Goal: Task Accomplishment & Management: Use online tool/utility

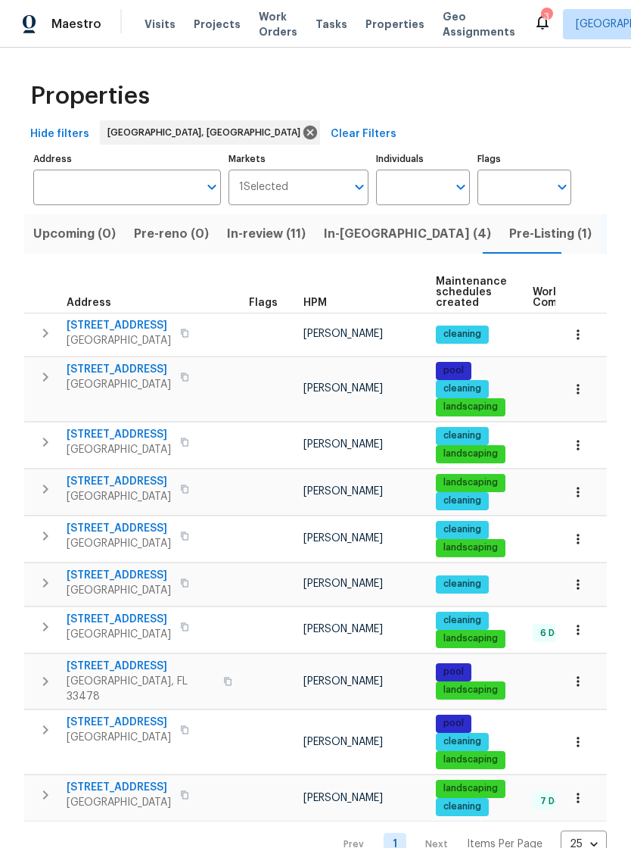
click at [210, 20] on span "Projects" at bounding box center [217, 24] width 47 height 15
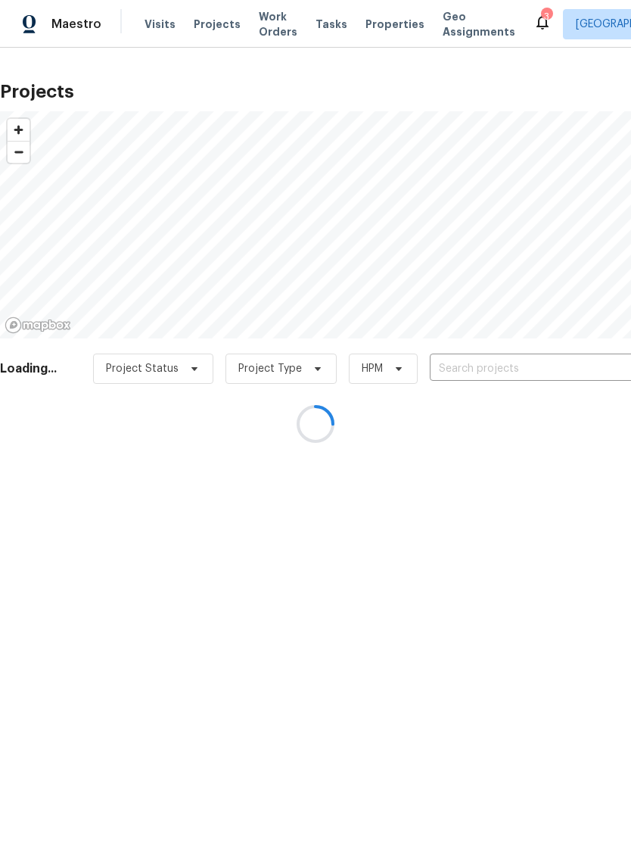
click at [453, 369] on div at bounding box center [315, 424] width 631 height 848
click at [447, 365] on div at bounding box center [315, 424] width 631 height 848
click at [454, 367] on div at bounding box center [315, 424] width 631 height 848
click at [448, 363] on div at bounding box center [315, 424] width 631 height 848
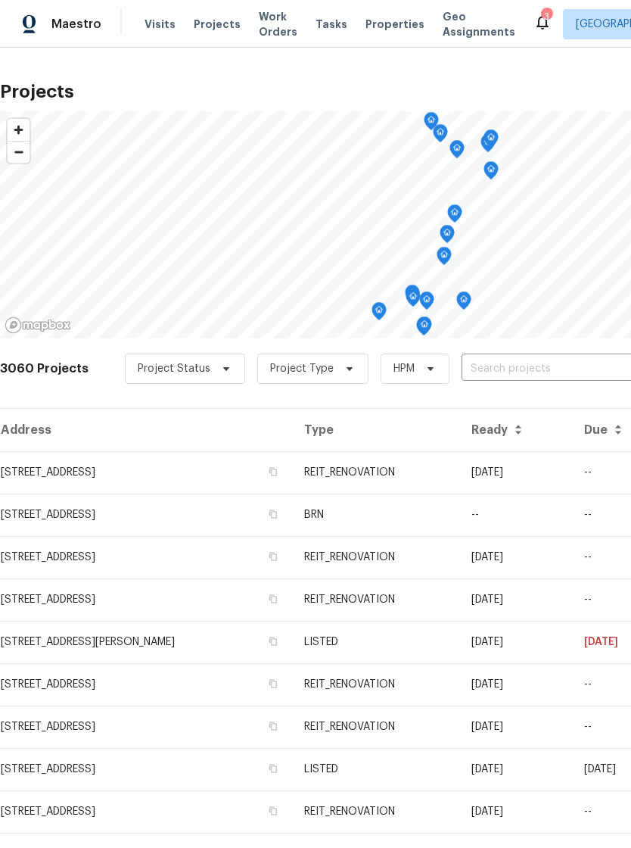
click at [488, 370] on input "text" at bounding box center [548, 368] width 173 height 23
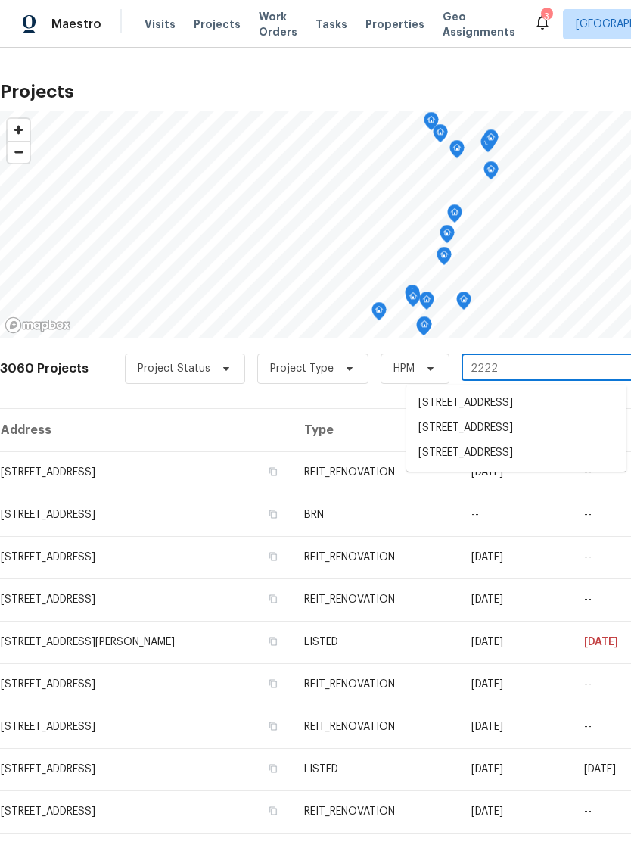
type input "22226"
click at [551, 380] on input "22226" at bounding box center [548, 368] width 173 height 23
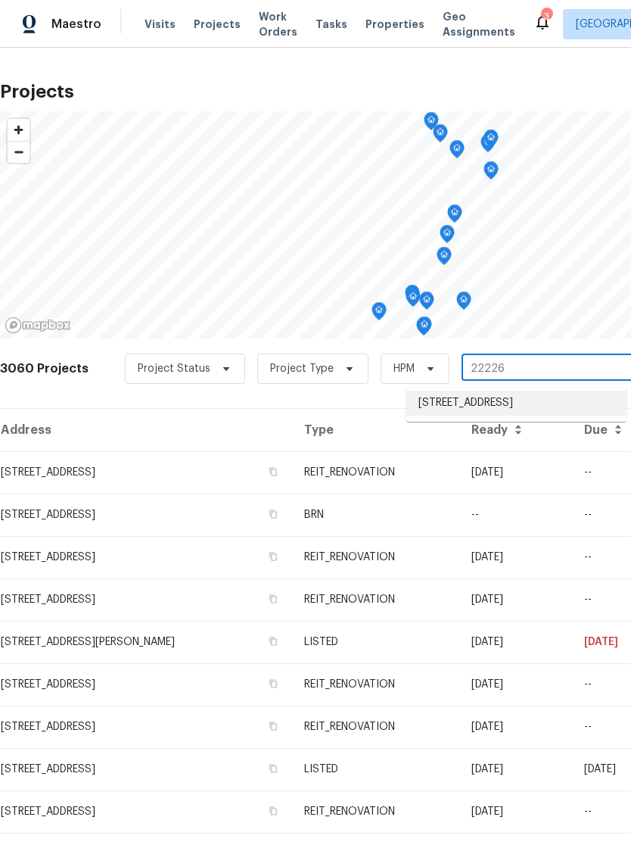
click at [560, 406] on li "22226 SW 65th Ter, Boca Raton, FL 33428" at bounding box center [517, 403] width 220 height 25
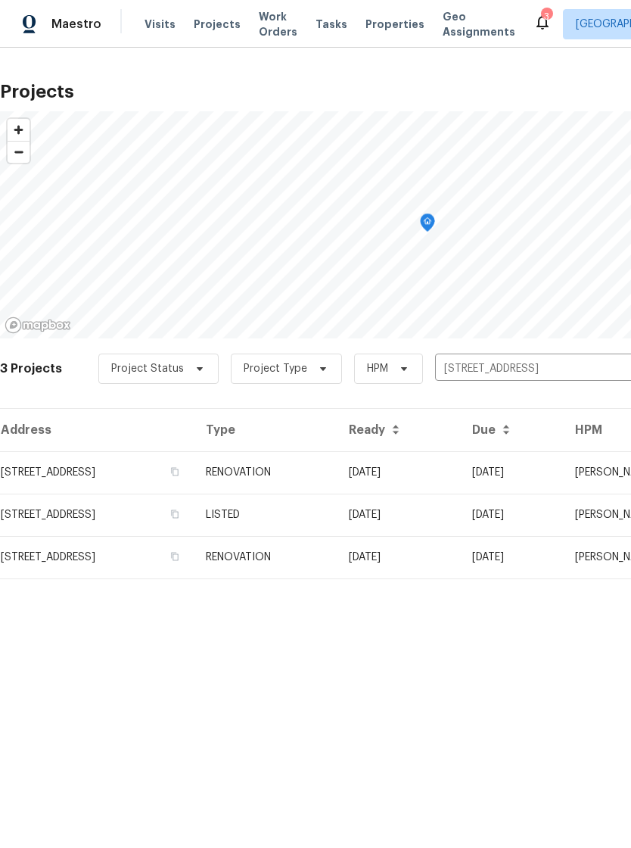
click at [194, 478] on td "22226 SW 65th Ter, Boca Raton, FL 33428" at bounding box center [97, 472] width 194 height 42
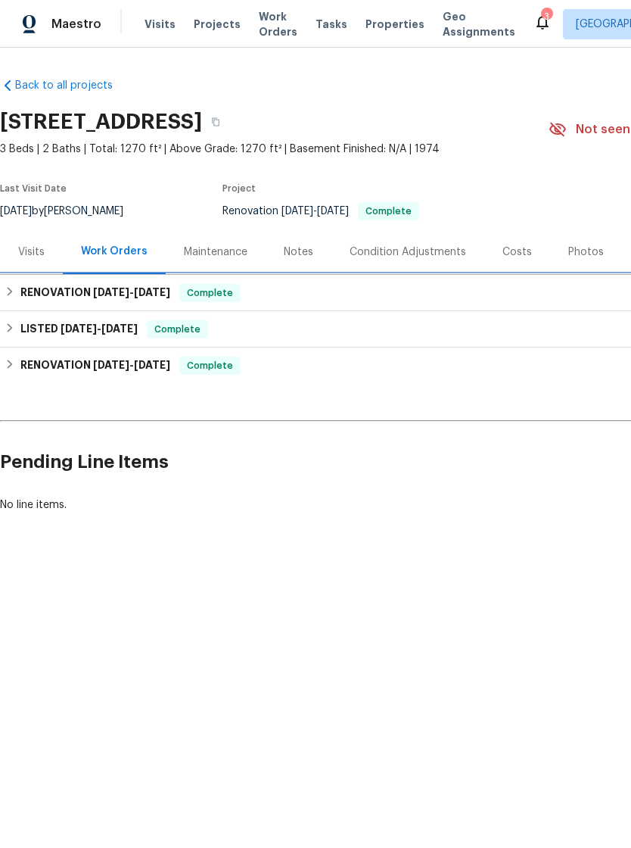
click at [45, 291] on h6 "RENOVATION 9/10/25 - 9/16/25" at bounding box center [95, 293] width 150 height 18
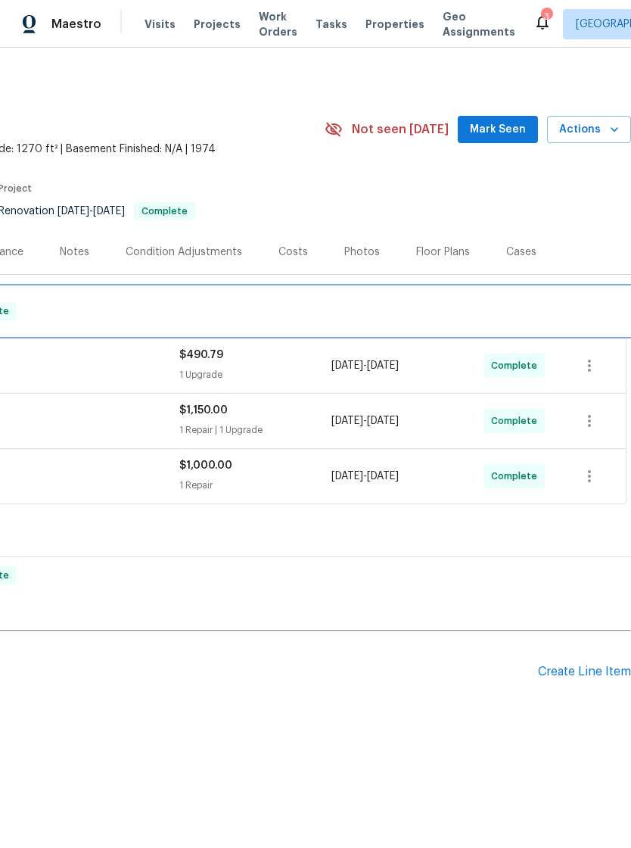
scroll to position [0, 224]
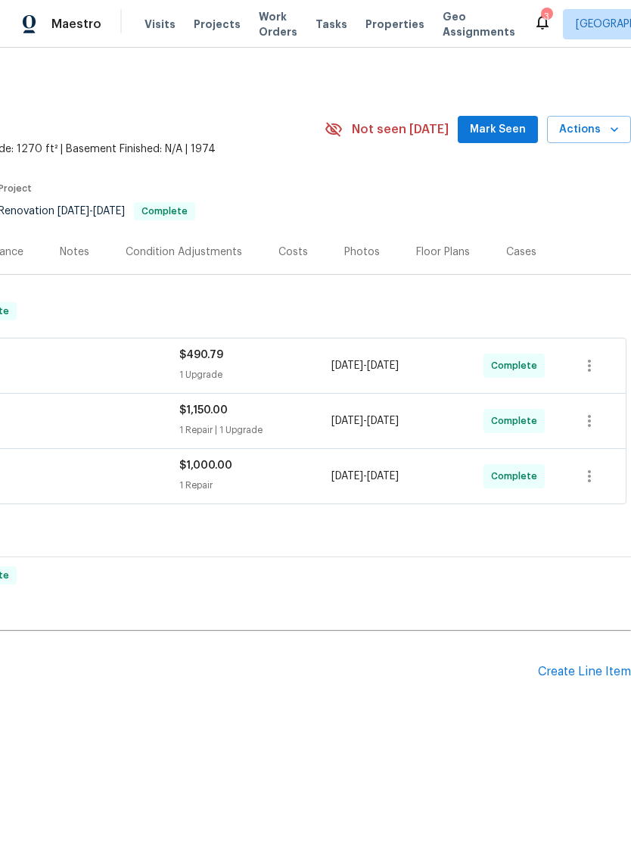
click at [597, 670] on div "Create Line Item" at bounding box center [584, 672] width 93 height 14
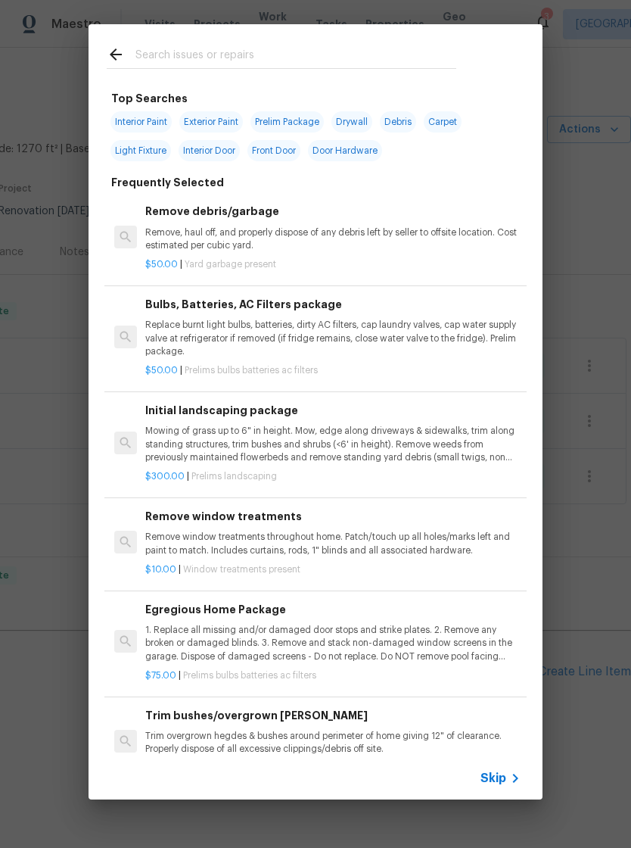
click at [187, 58] on input "text" at bounding box center [296, 56] width 321 height 23
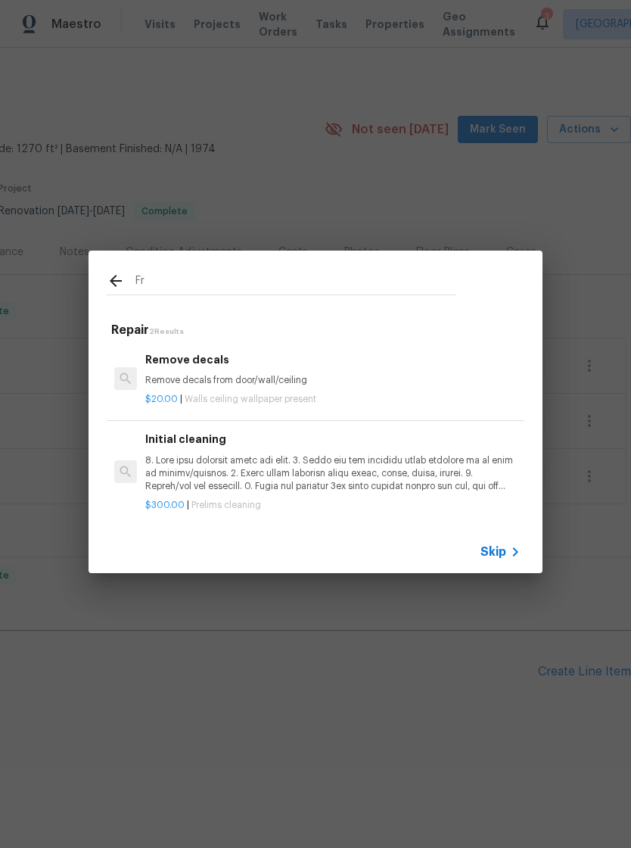
type input "F"
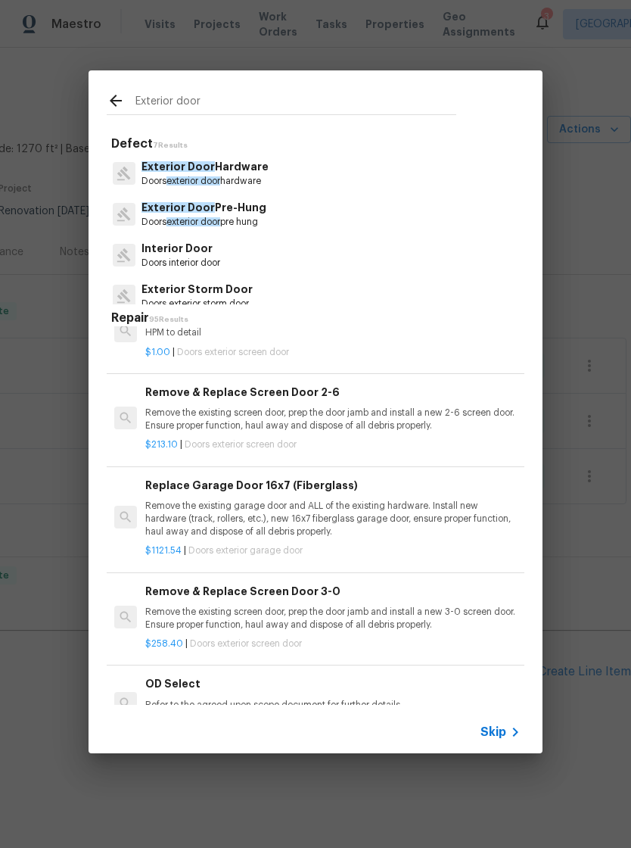
scroll to position [0, 0]
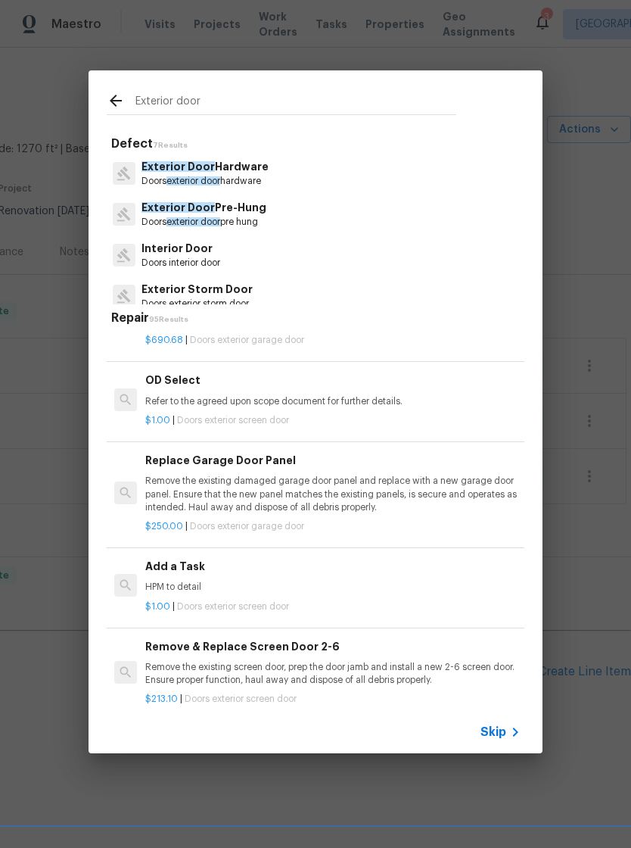
click at [267, 86] on div "Exterior door" at bounding box center [282, 100] width 386 height 60
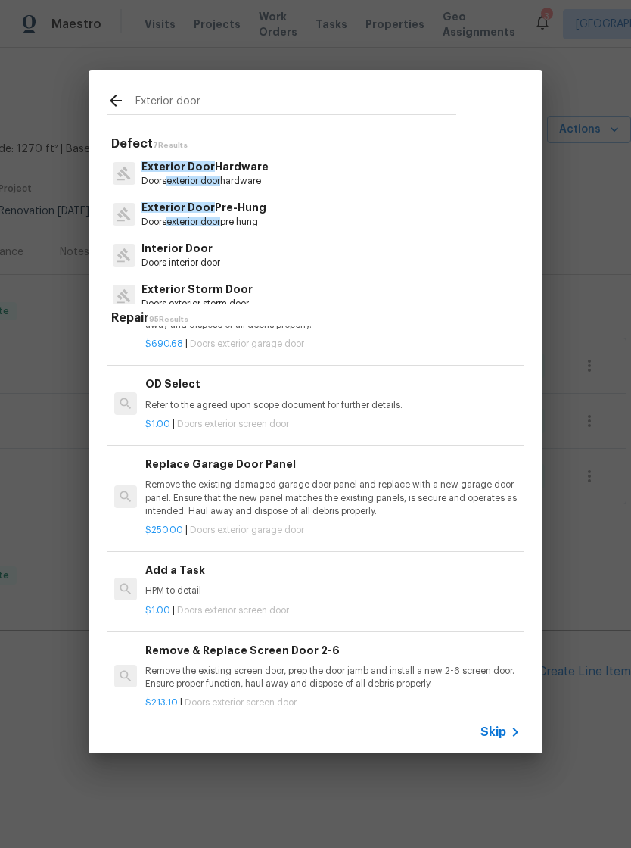
click at [234, 111] on input "Exterior door" at bounding box center [296, 103] width 321 height 23
type input "E"
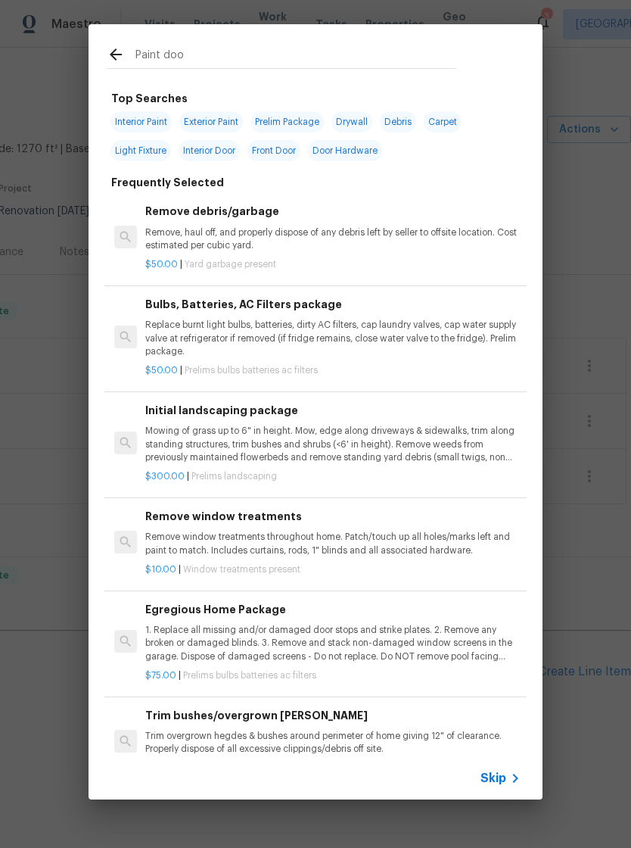
type input "Paint door"
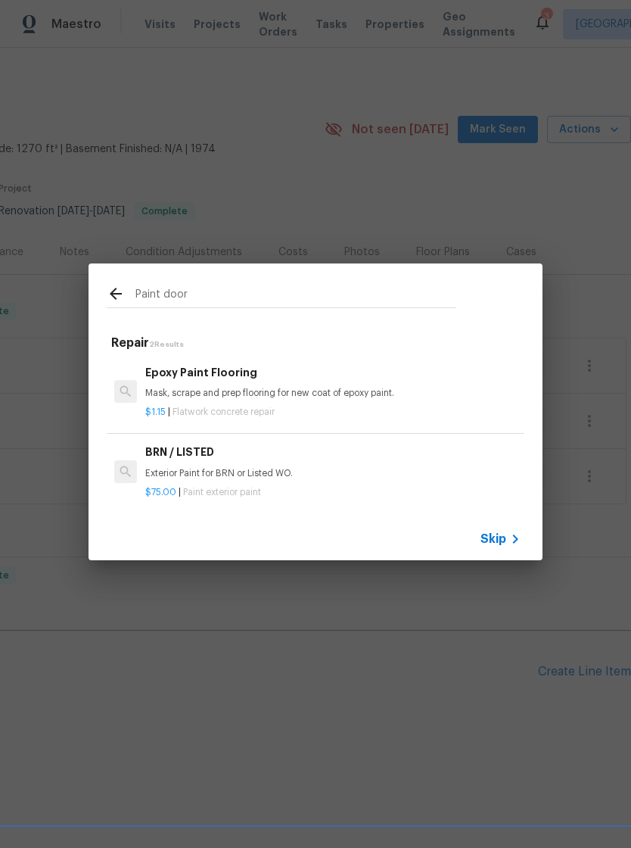
click at [160, 466] on div "BRN / LISTED Exterior Paint for BRN or Listed WO." at bounding box center [333, 462] width 376 height 36
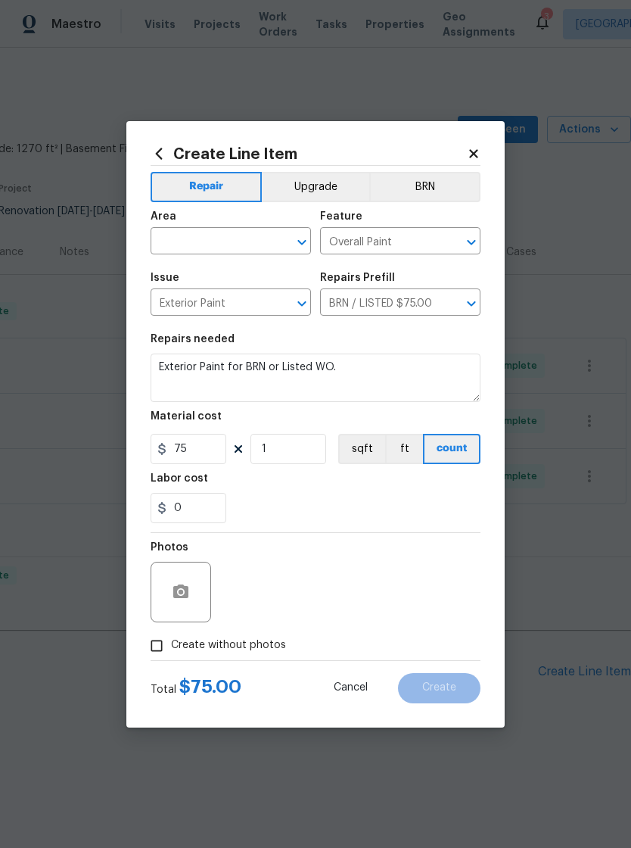
click at [158, 473] on h5 "Labor cost" at bounding box center [180, 478] width 58 height 11
click at [173, 232] on input "text" at bounding box center [210, 242] width 118 height 23
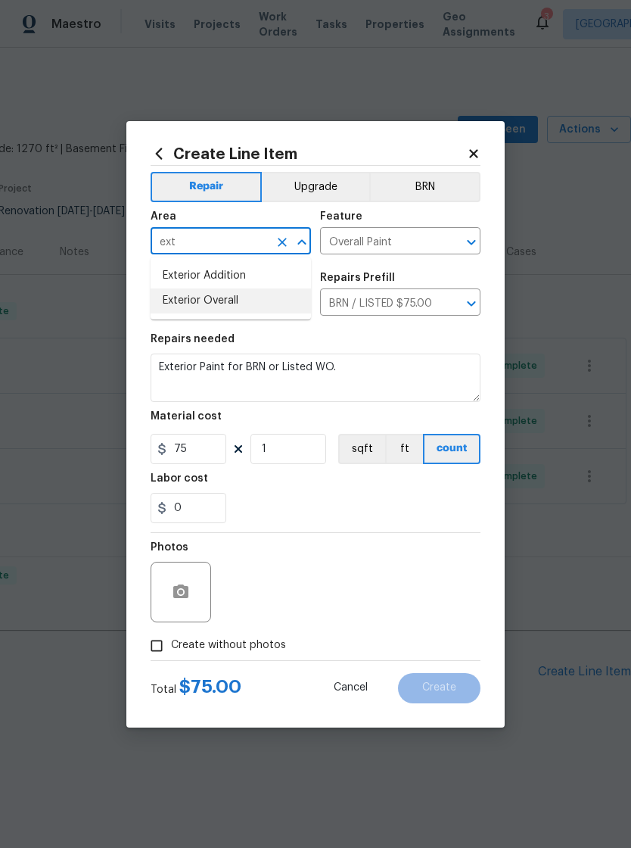
click at [176, 303] on li "Exterior Overall" at bounding box center [231, 300] width 161 height 25
type input "Exterior Overall"
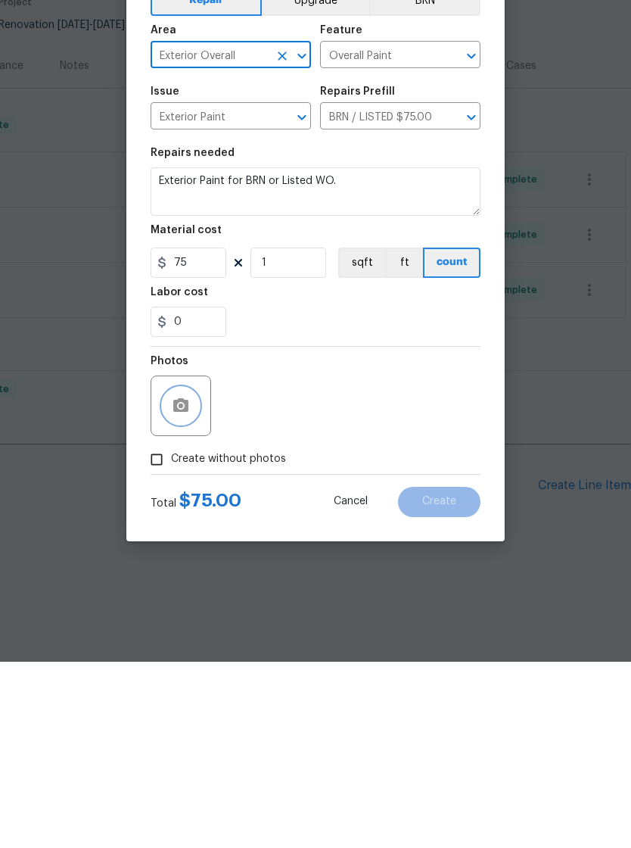
click at [170, 574] on button "button" at bounding box center [181, 592] width 36 height 36
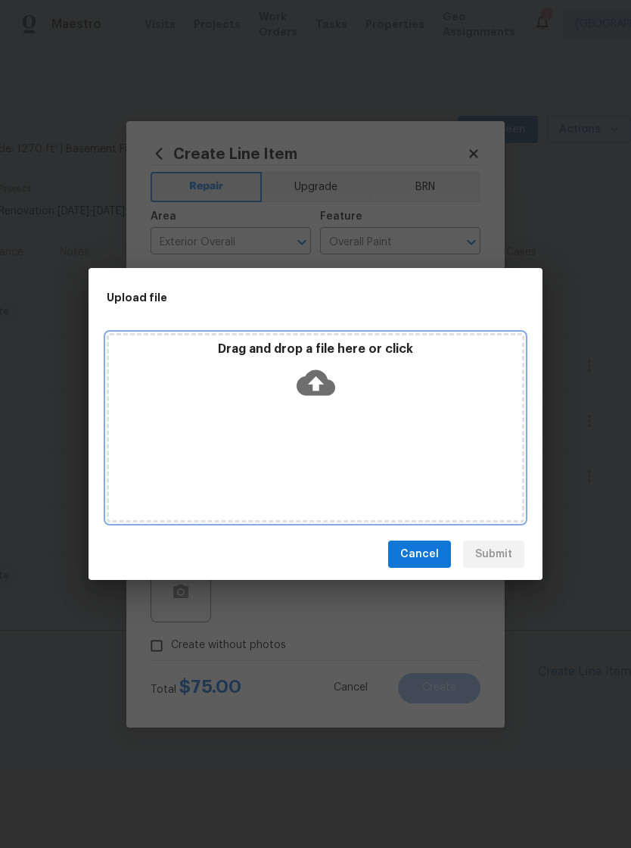
click at [313, 376] on icon at bounding box center [316, 383] width 39 height 26
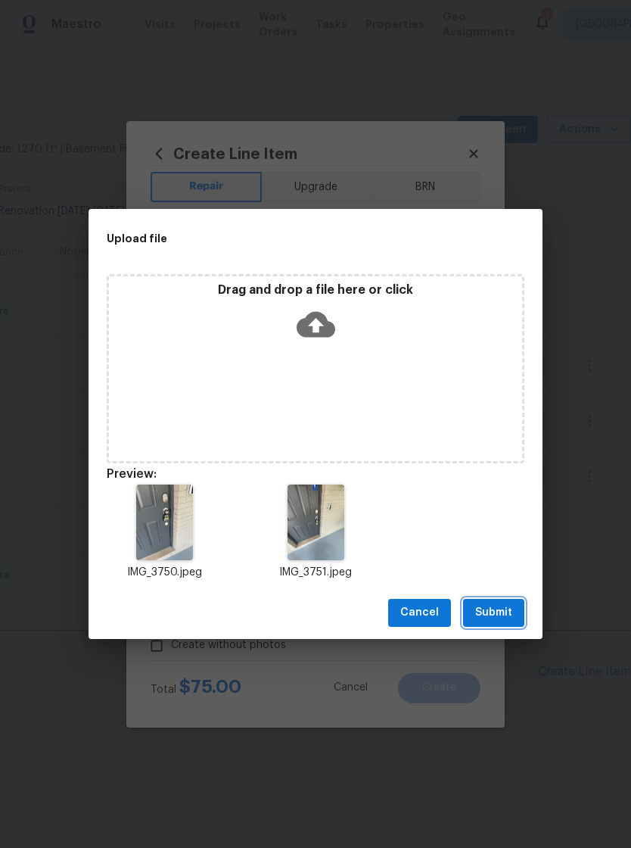
click at [513, 609] on button "Submit" at bounding box center [493, 613] width 61 height 28
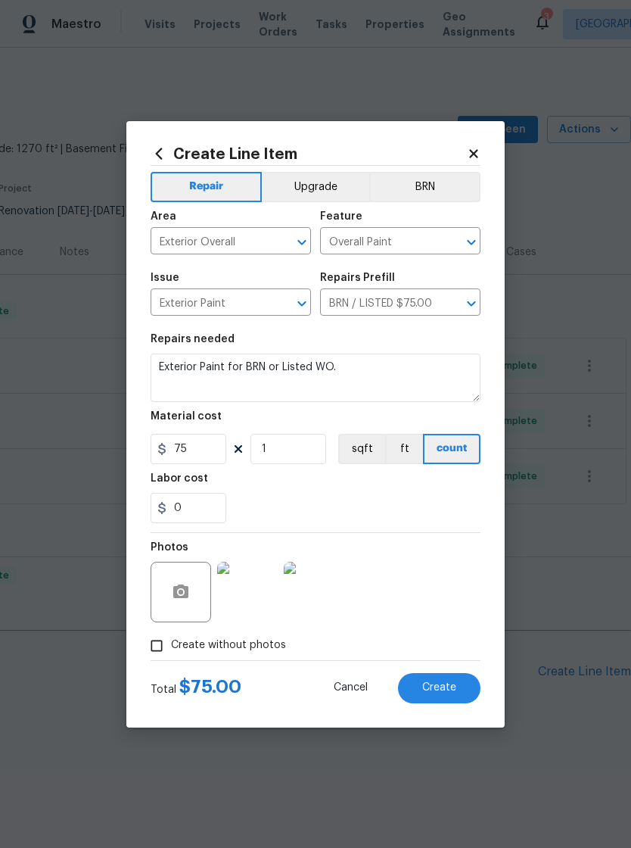
click at [460, 679] on button "Create" at bounding box center [439, 688] width 83 height 30
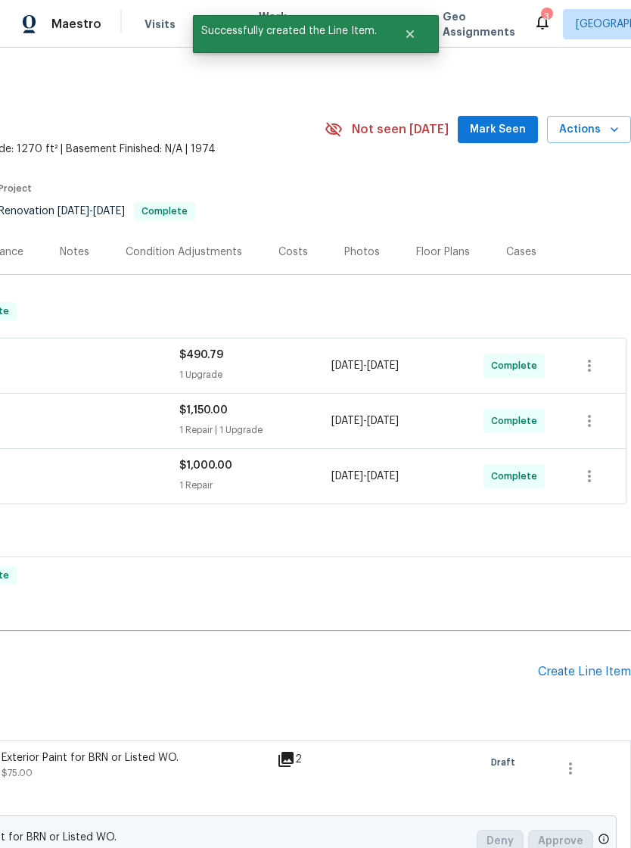
click at [589, 665] on div "Create Line Item" at bounding box center [584, 672] width 93 height 14
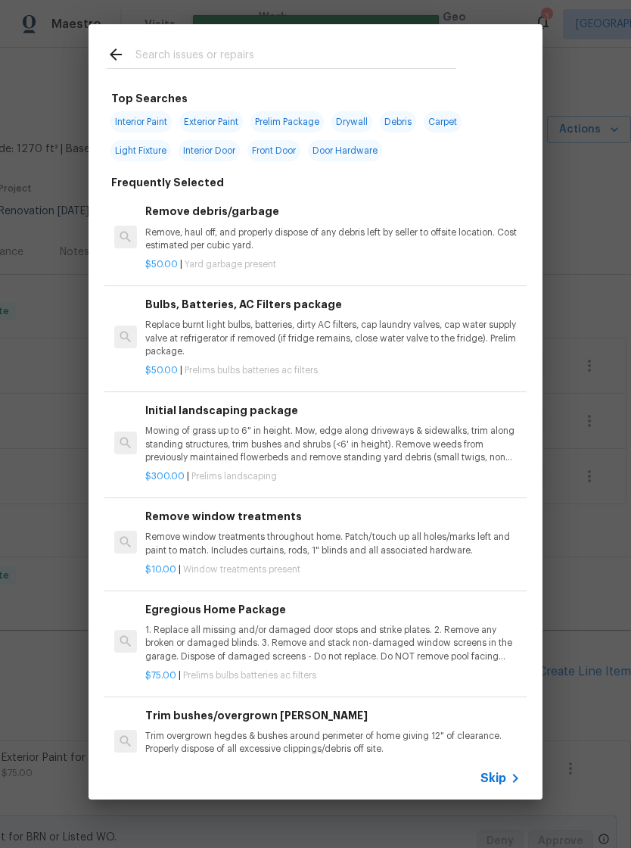
click at [597, 718] on div "Top Searches Interior Paint Exterior Paint Prelim Package Drywall Debris Carpet…" at bounding box center [315, 412] width 631 height 824
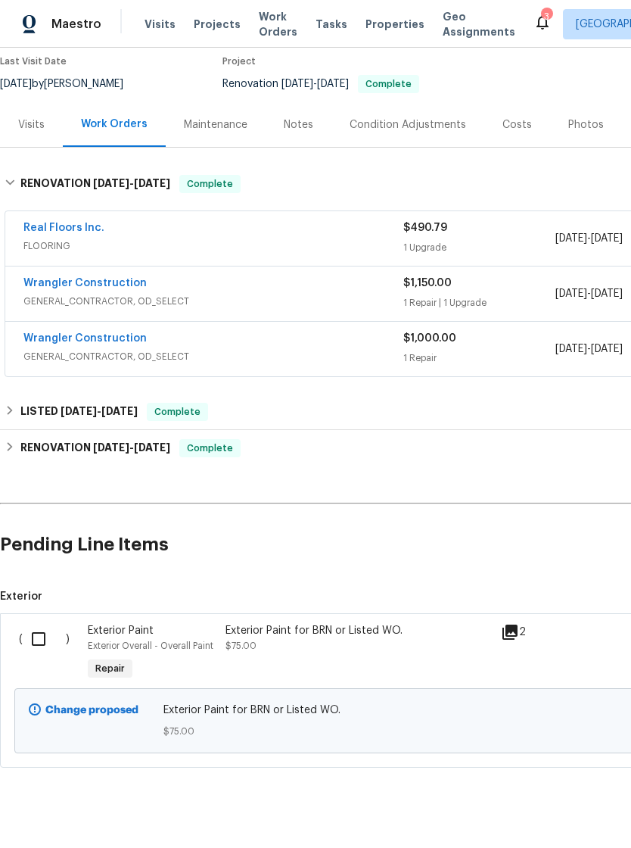
scroll to position [126, 0]
click at [42, 637] on input "checkbox" at bounding box center [44, 640] width 43 height 32
checkbox input "true"
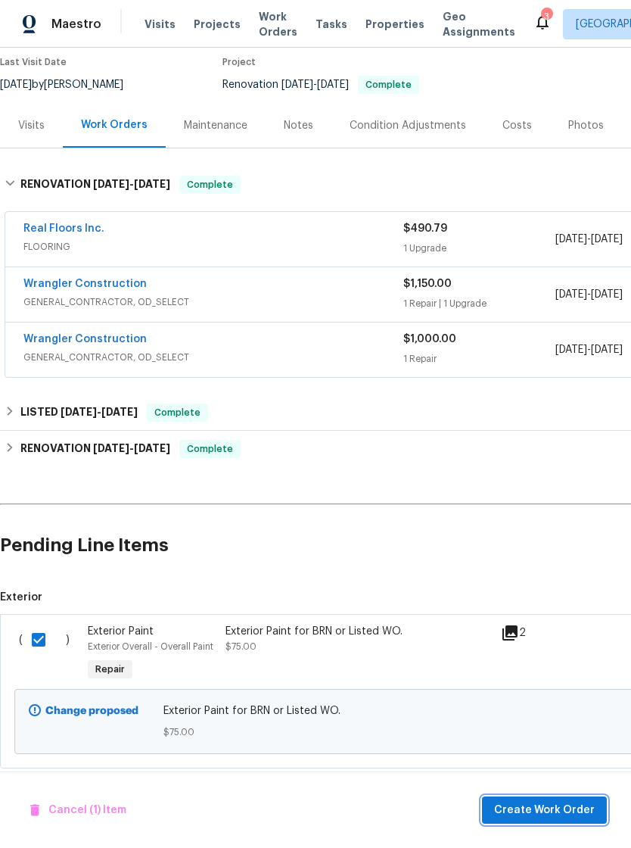
click at [567, 815] on span "Create Work Order" at bounding box center [544, 810] width 101 height 19
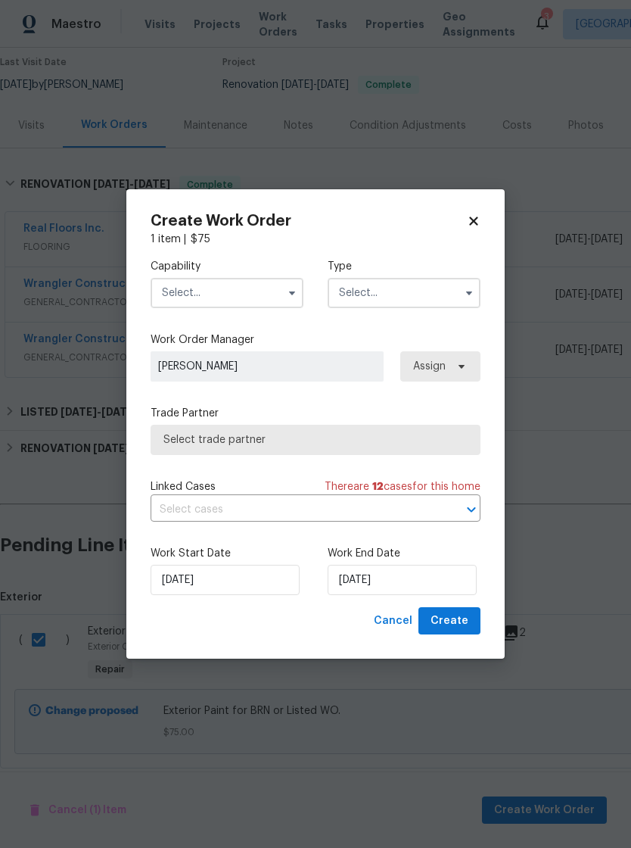
click at [171, 286] on input "text" at bounding box center [227, 293] width 153 height 30
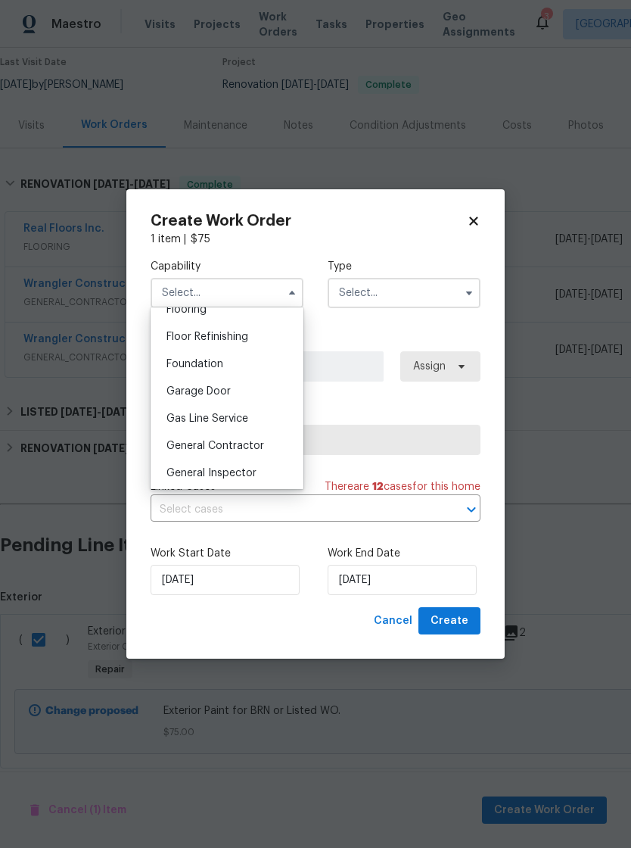
scroll to position [605, 0]
click at [251, 442] on span "General Contractor" at bounding box center [216, 443] width 98 height 11
type input "General Contractor"
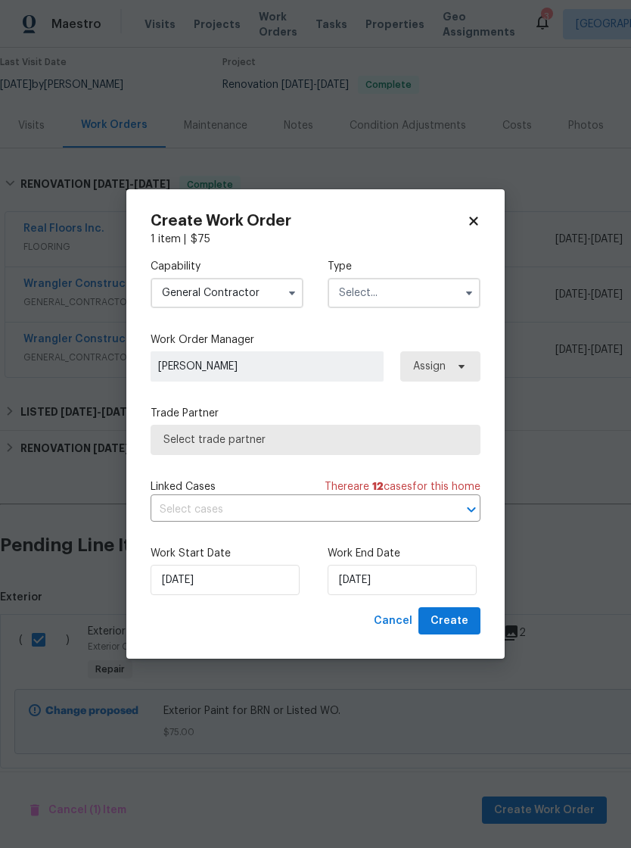
click at [401, 285] on input "text" at bounding box center [404, 293] width 153 height 30
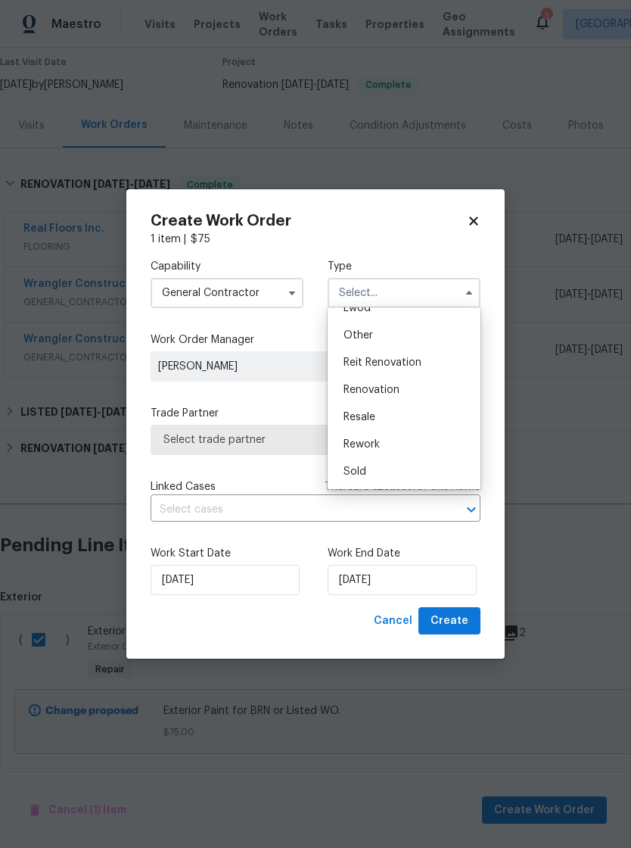
scroll to position [180, 0]
click at [413, 382] on div "Renovation" at bounding box center [404, 389] width 145 height 27
type input "Renovation"
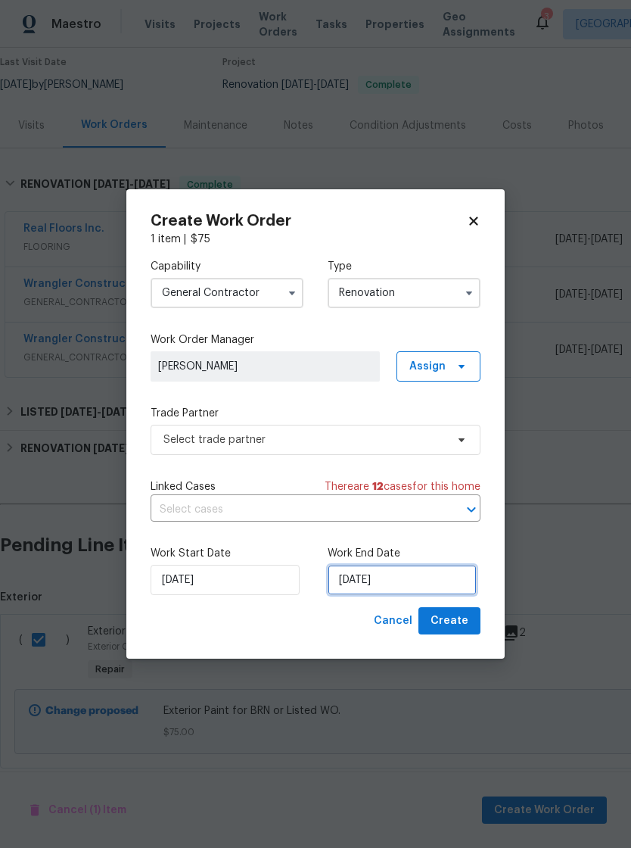
click at [427, 580] on input "[DATE]" at bounding box center [402, 580] width 149 height 30
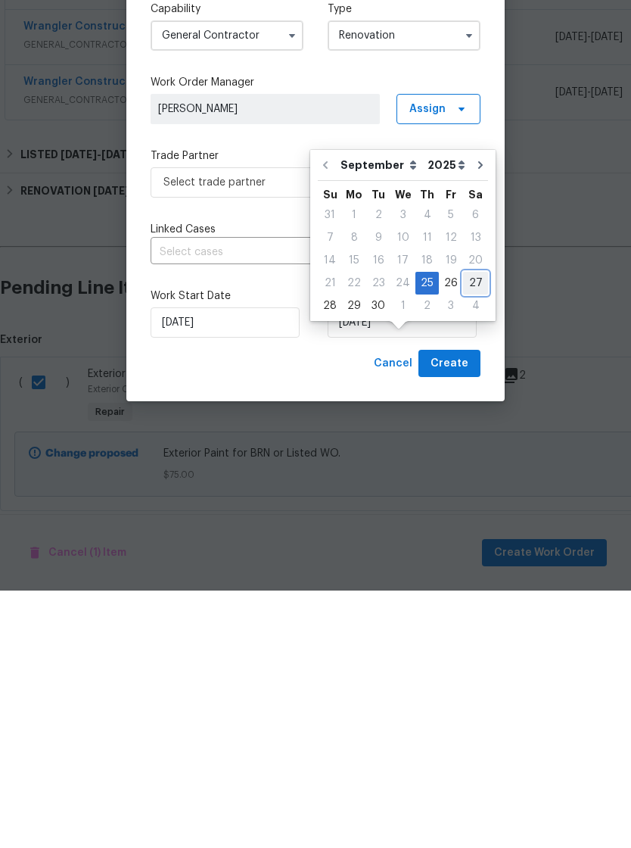
click at [463, 530] on div "27" at bounding box center [475, 540] width 25 height 21
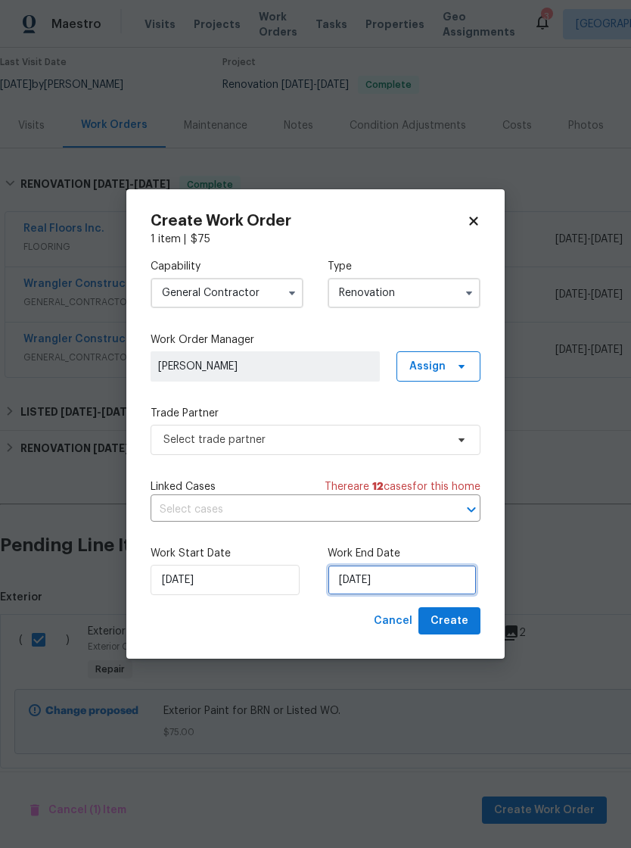
click at [414, 584] on input "9/27/2025" at bounding box center [402, 580] width 149 height 30
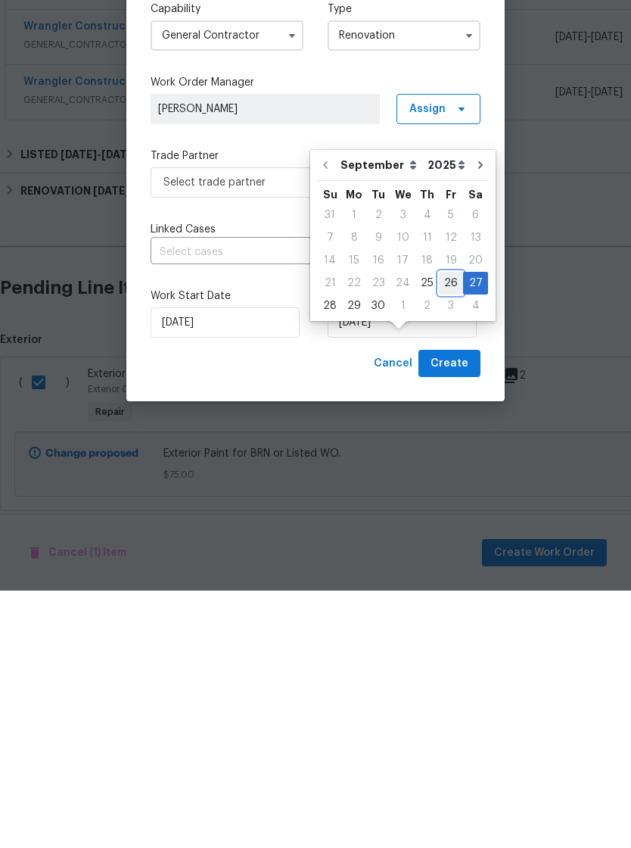
click at [443, 530] on div "26" at bounding box center [451, 540] width 24 height 21
type input "[DATE]"
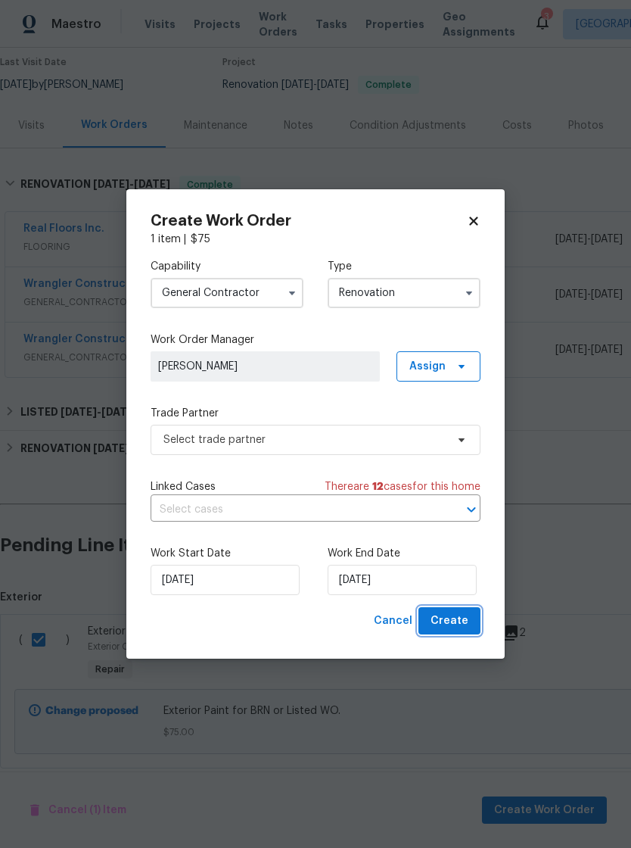
click at [461, 609] on button "Create" at bounding box center [450, 621] width 62 height 28
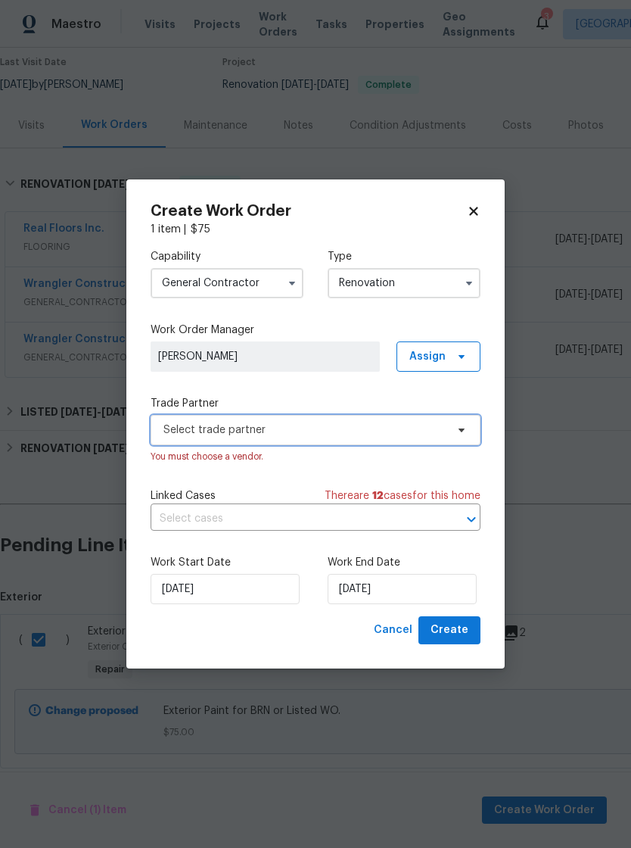
click at [325, 423] on span "Select trade partner" at bounding box center [305, 429] width 282 height 15
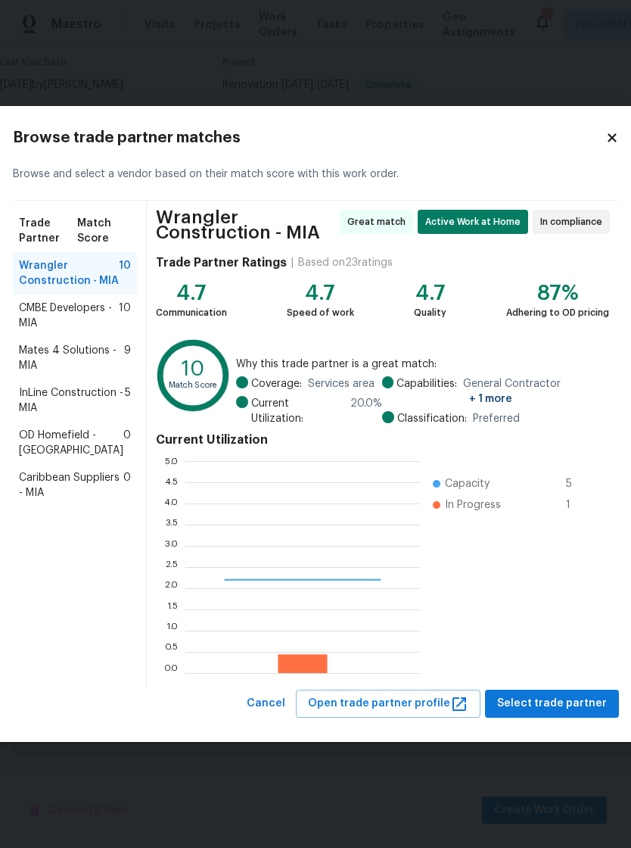
scroll to position [212, 235]
click at [46, 373] on span "Mates 4 Solutions - MIA" at bounding box center [71, 358] width 105 height 30
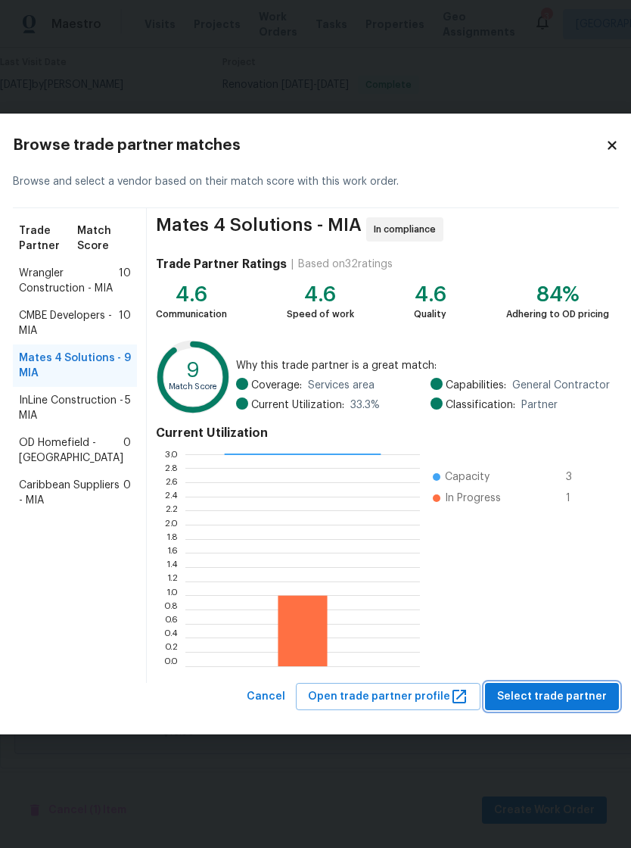
click at [555, 695] on span "Select trade partner" at bounding box center [552, 696] width 110 height 19
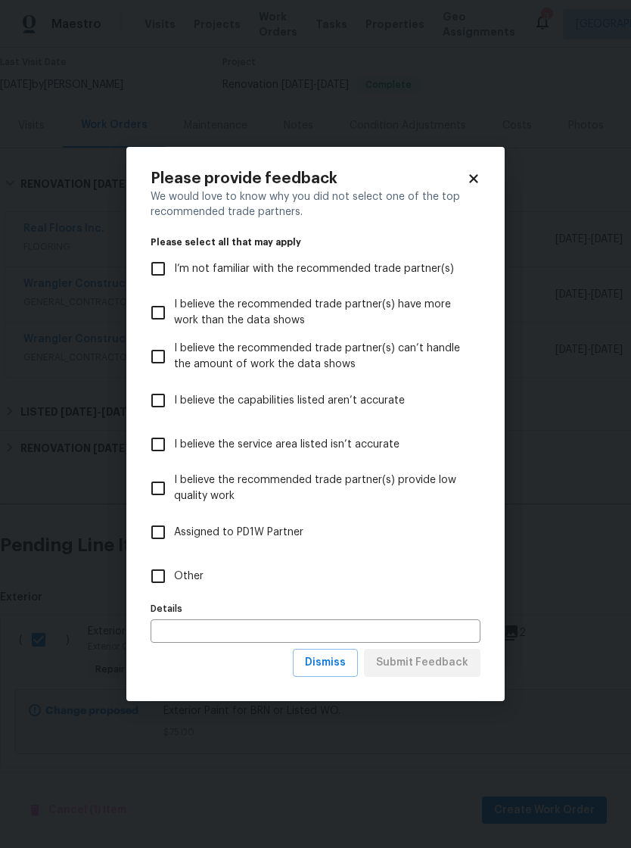
click at [164, 407] on input "I believe the capabilities listed aren’t accurate" at bounding box center [158, 401] width 32 height 32
checkbox input "true"
click at [443, 666] on span "Submit Feedback" at bounding box center [422, 662] width 92 height 19
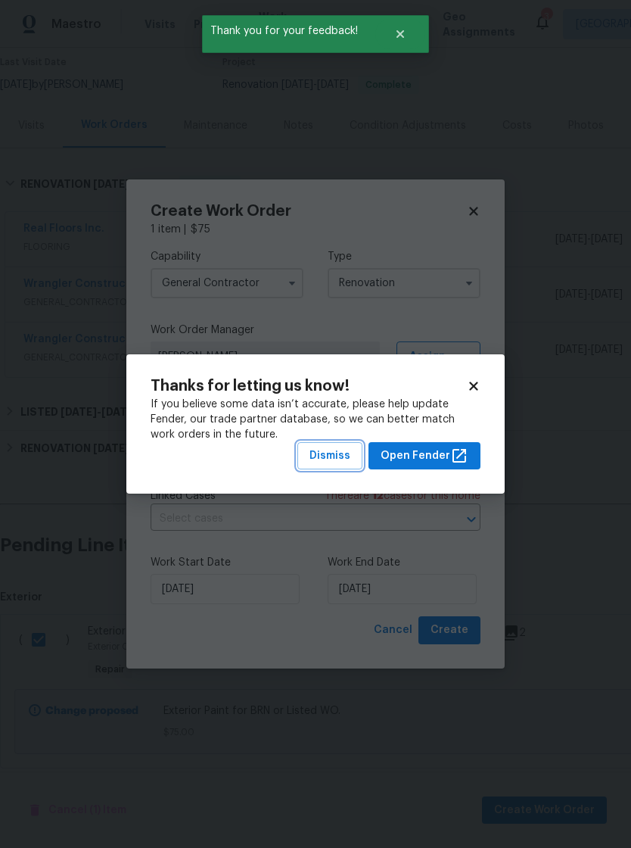
click at [348, 447] on span "Dismiss" at bounding box center [330, 456] width 41 height 19
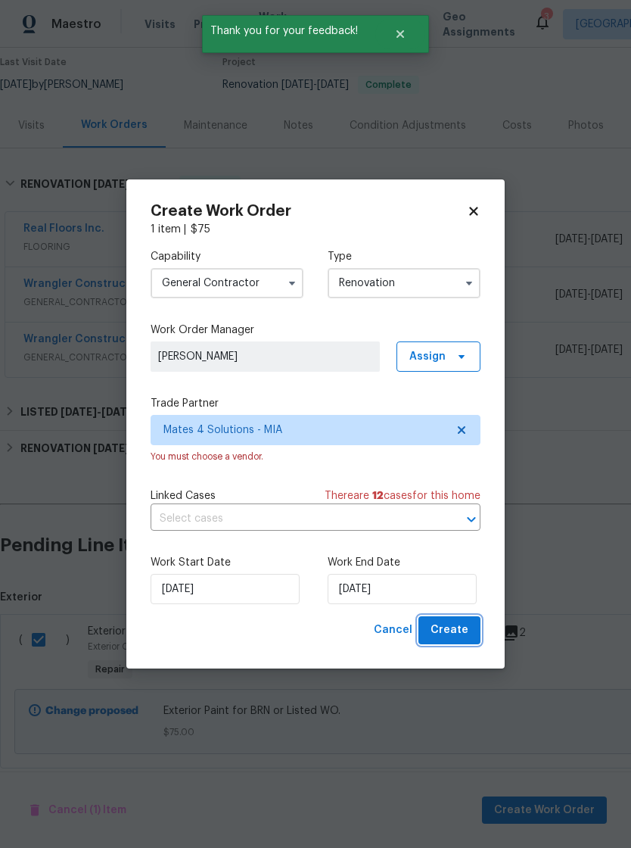
click at [469, 628] on button "Create" at bounding box center [450, 630] width 62 height 28
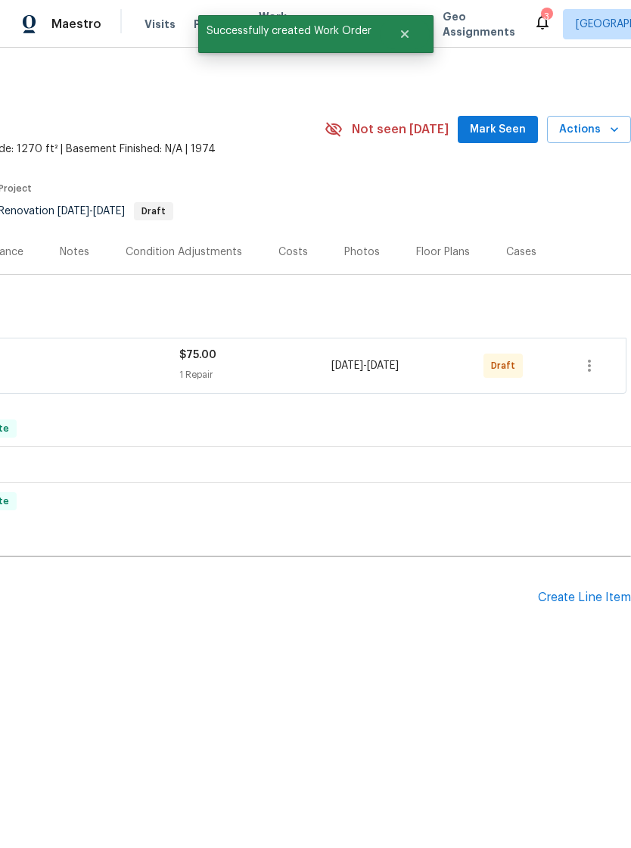
scroll to position [0, 224]
click at [598, 360] on icon "button" at bounding box center [590, 366] width 18 height 18
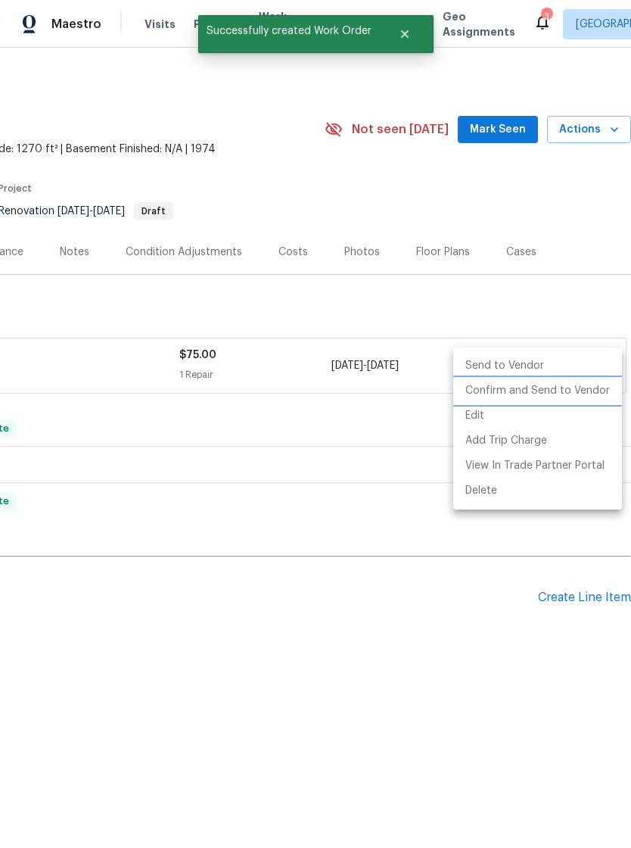
click at [562, 386] on li "Confirm and Send to Vendor" at bounding box center [538, 391] width 169 height 25
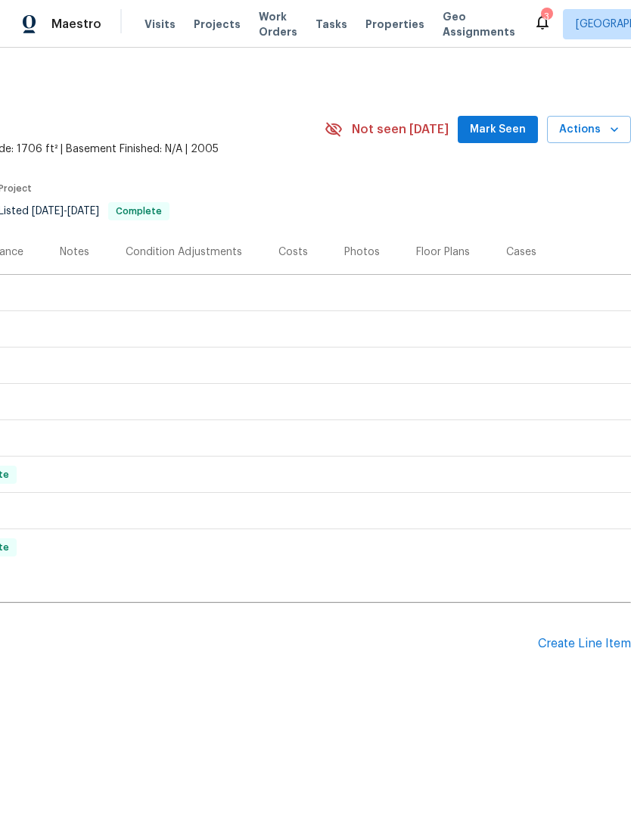
scroll to position [0, 224]
click at [593, 641] on div "Create Line Item" at bounding box center [584, 644] width 93 height 14
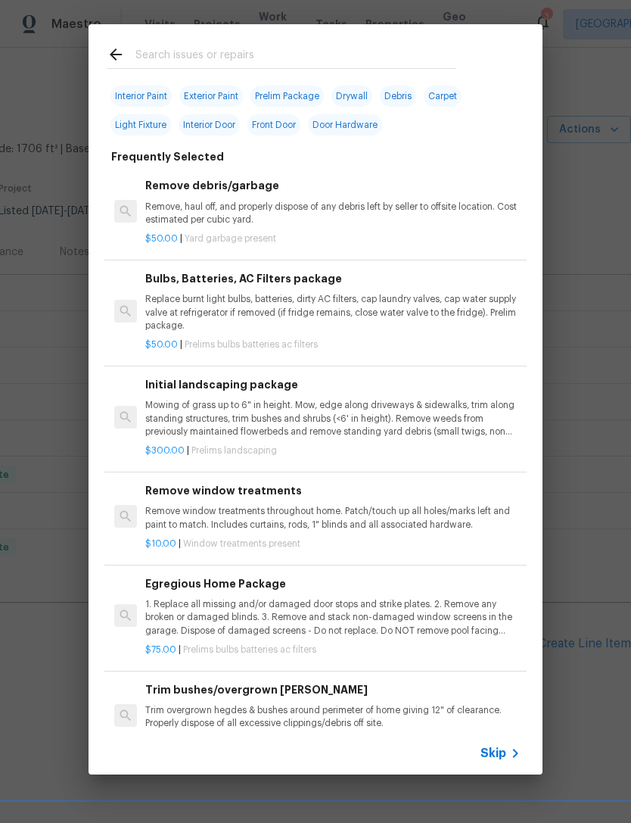
scroll to position [0, 0]
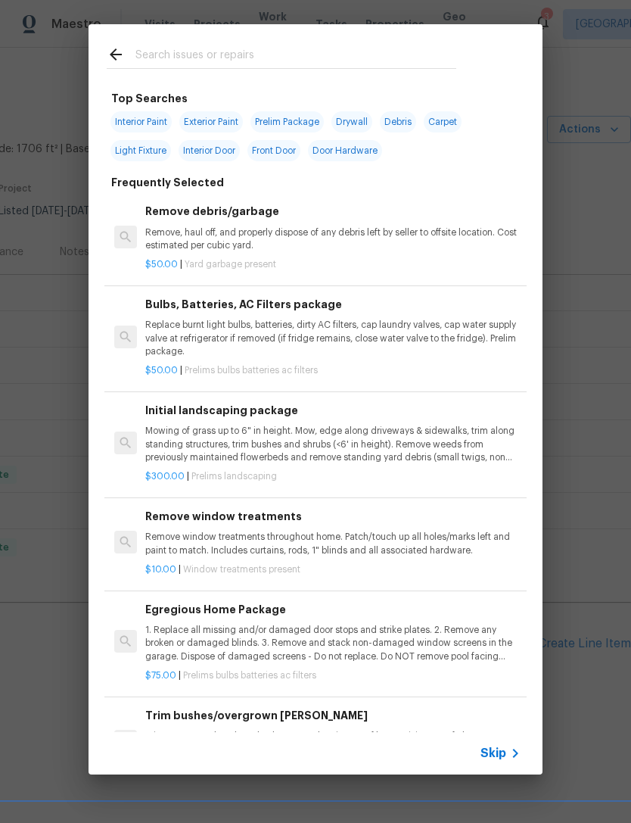
click at [555, 532] on div "Top Searches Interior Paint Exterior Paint Prelim Package Drywall Debris Carpet…" at bounding box center [315, 399] width 631 height 799
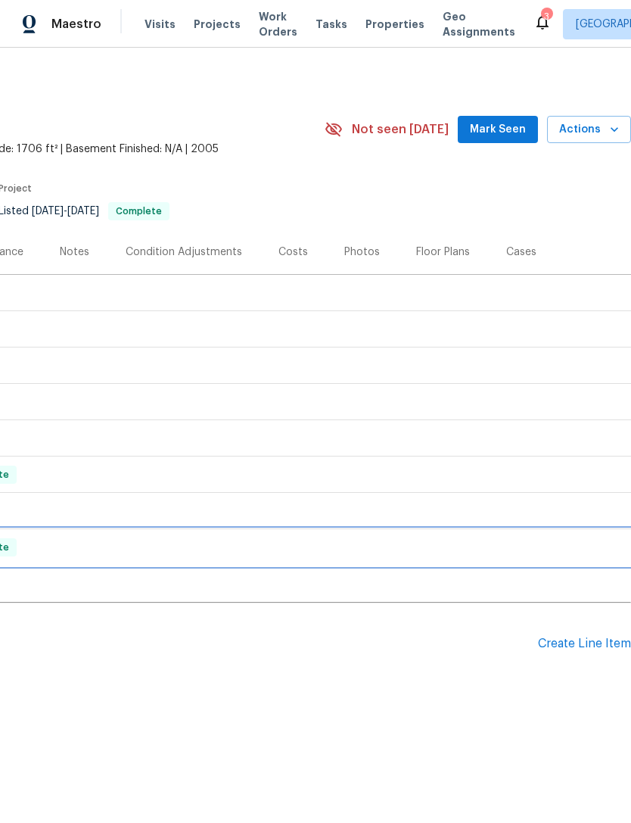
click at [611, 558] on div "RENOVATION 4/18/25 - 5/2/25 Complete" at bounding box center [204, 547] width 856 height 36
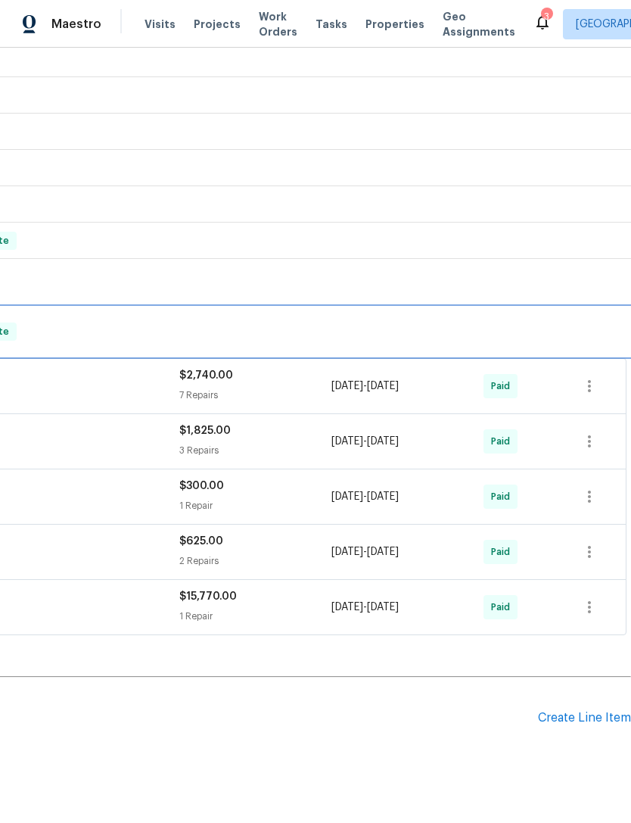
scroll to position [233, 224]
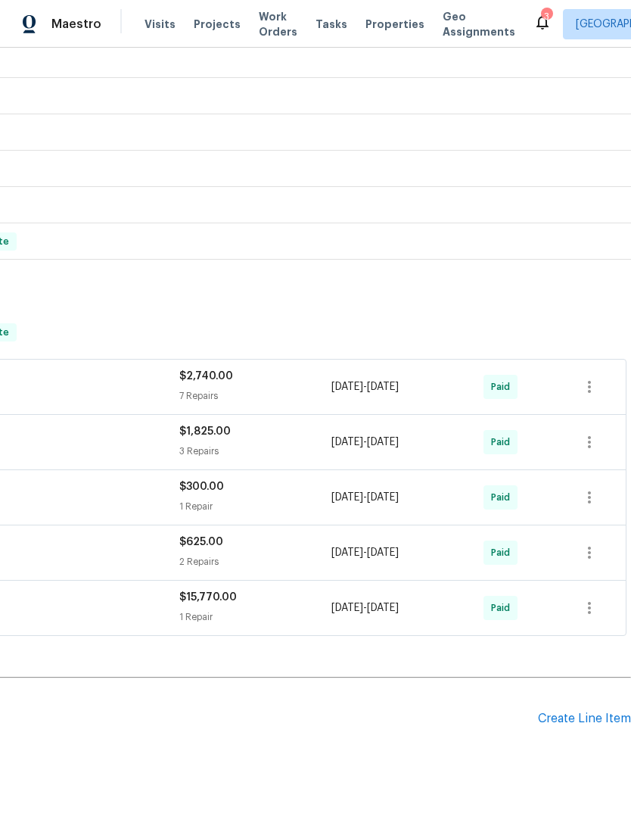
click at [584, 713] on div "Create Line Item" at bounding box center [584, 719] width 93 height 14
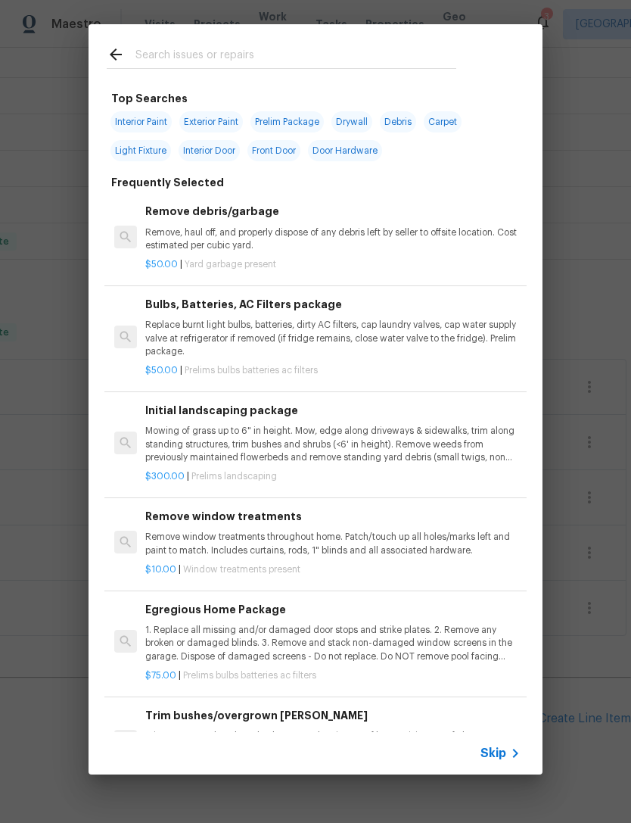
click at [145, 123] on span "Interior Paint" at bounding box center [141, 121] width 61 height 21
type input "Interior Paint"
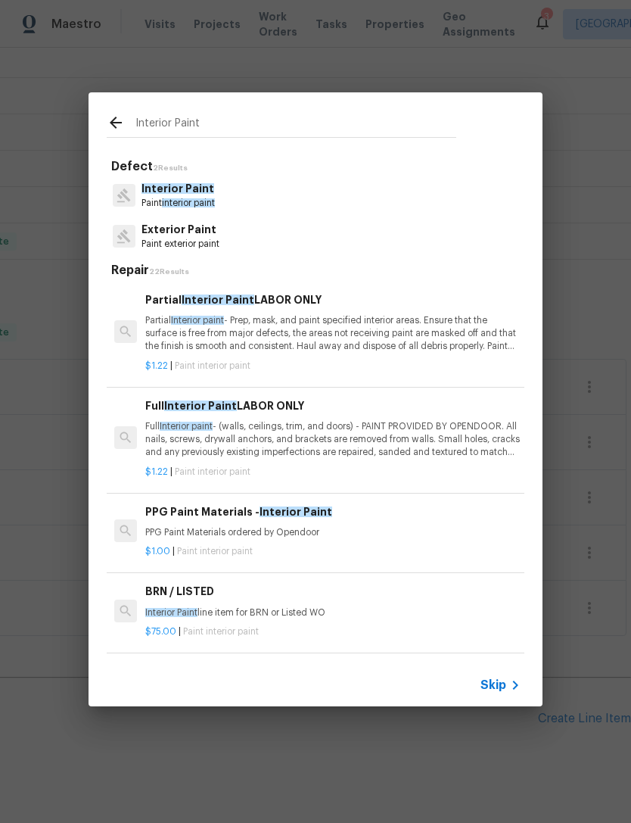
click at [509, 680] on icon at bounding box center [516, 685] width 18 height 18
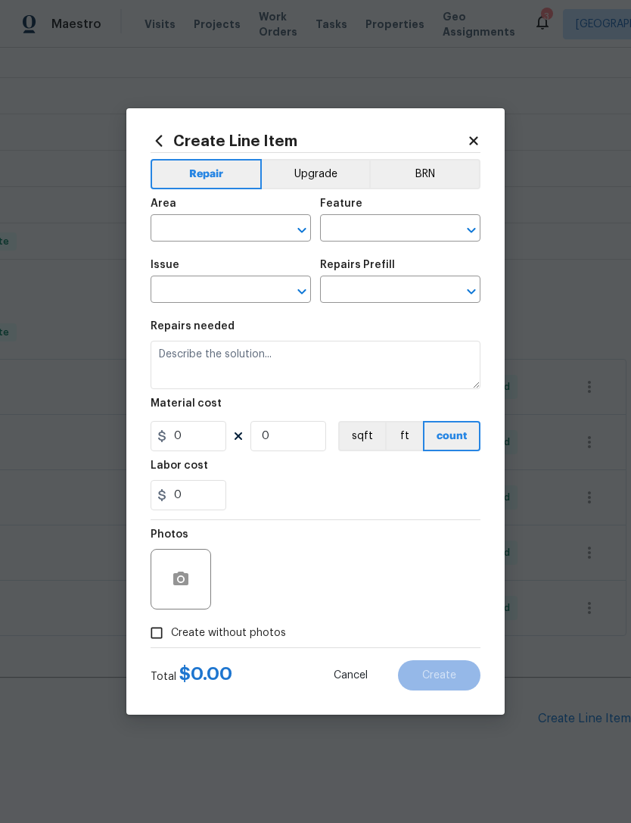
click at [235, 215] on div "Area" at bounding box center [231, 208] width 161 height 20
click at [219, 226] on input "text" at bounding box center [210, 229] width 118 height 23
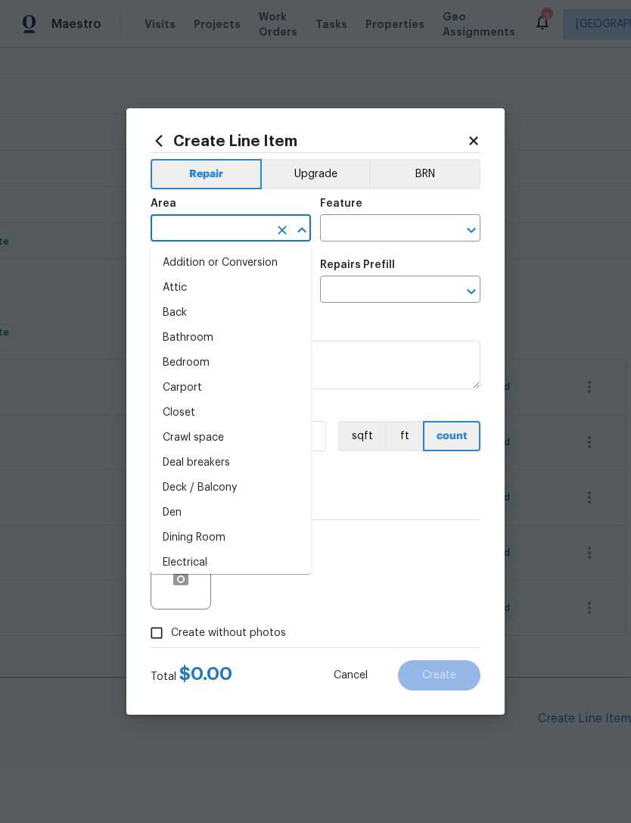
click at [219, 225] on input "text" at bounding box center [210, 229] width 118 height 23
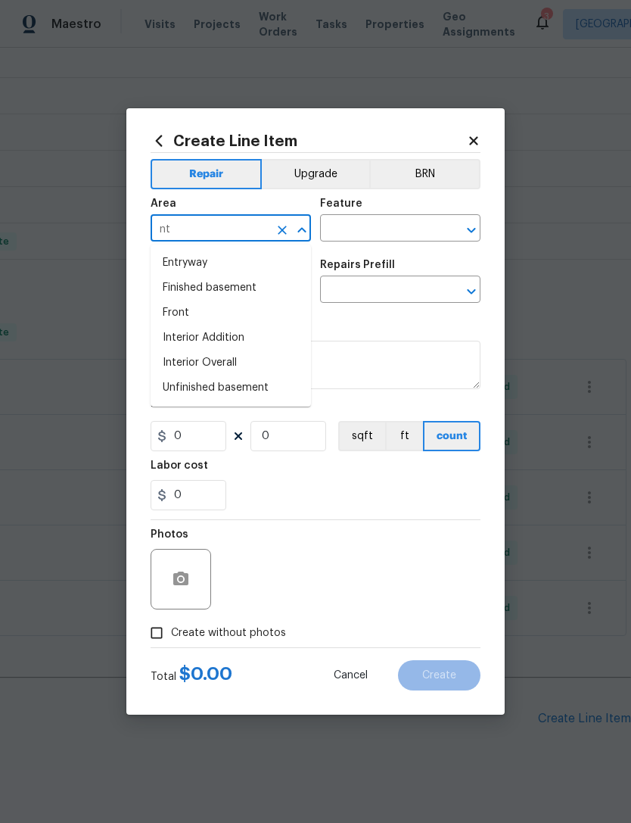
type input "n"
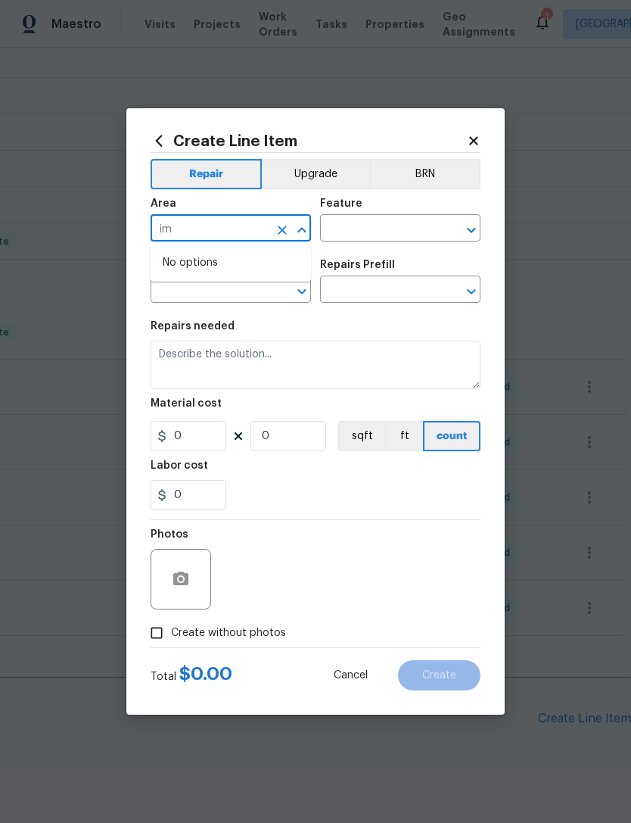
type input "i"
click at [226, 295] on li "Interior Overall" at bounding box center [231, 288] width 161 height 25
type input "Interior Overall"
click at [407, 218] on input "text" at bounding box center [379, 229] width 118 height 23
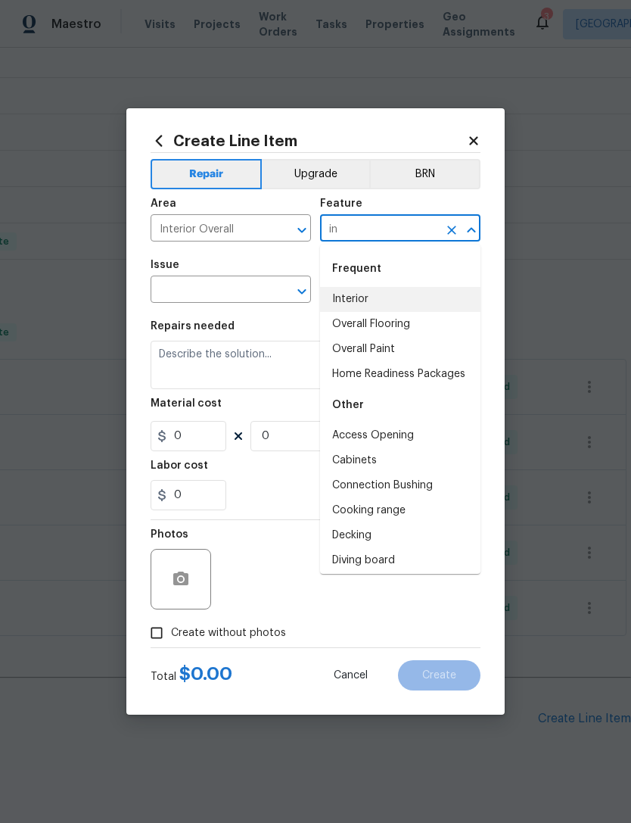
click at [365, 295] on li "Interior" at bounding box center [400, 299] width 161 height 25
type input "Interior"
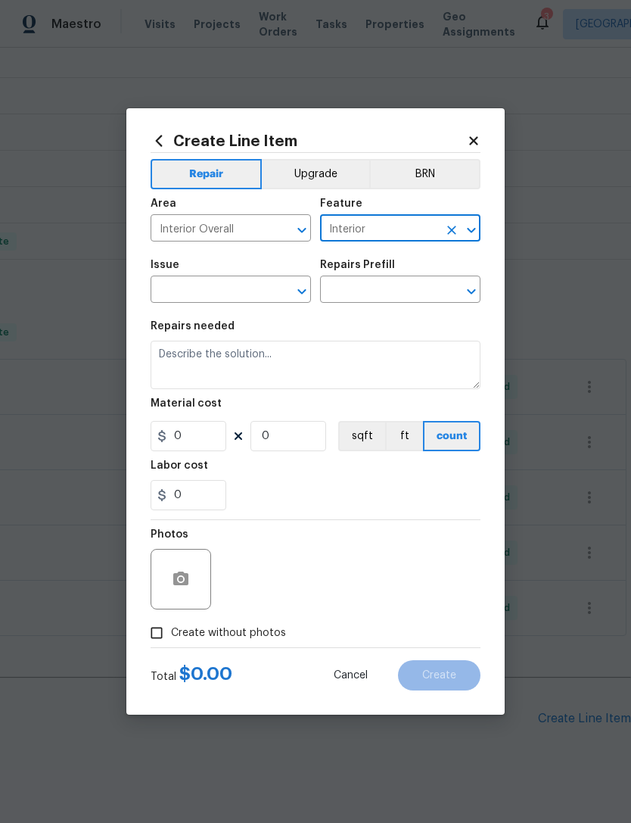
click at [223, 281] on input "text" at bounding box center [210, 290] width 118 height 23
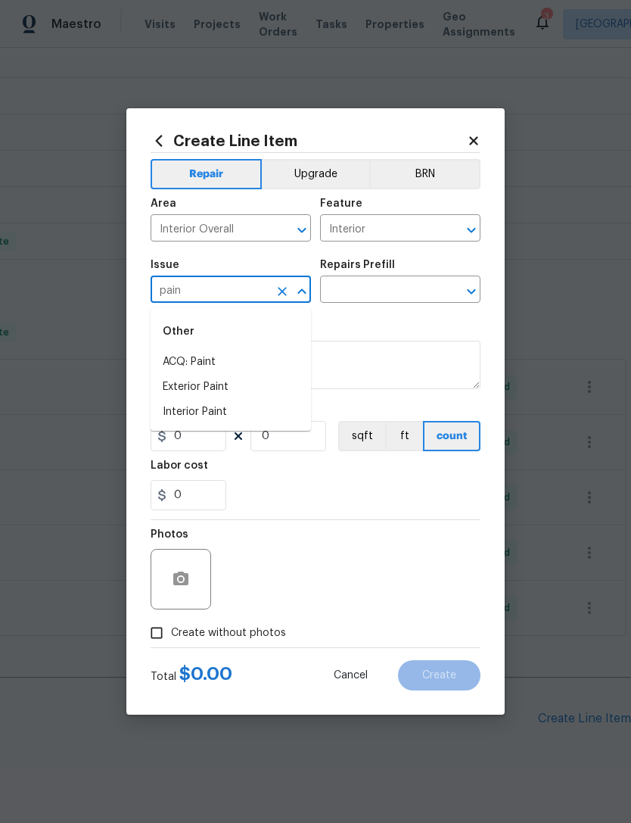
click at [230, 409] on li "Interior Paint" at bounding box center [231, 412] width 161 height 25
type input "Interior Paint"
click at [407, 282] on input "text" at bounding box center [379, 290] width 118 height 23
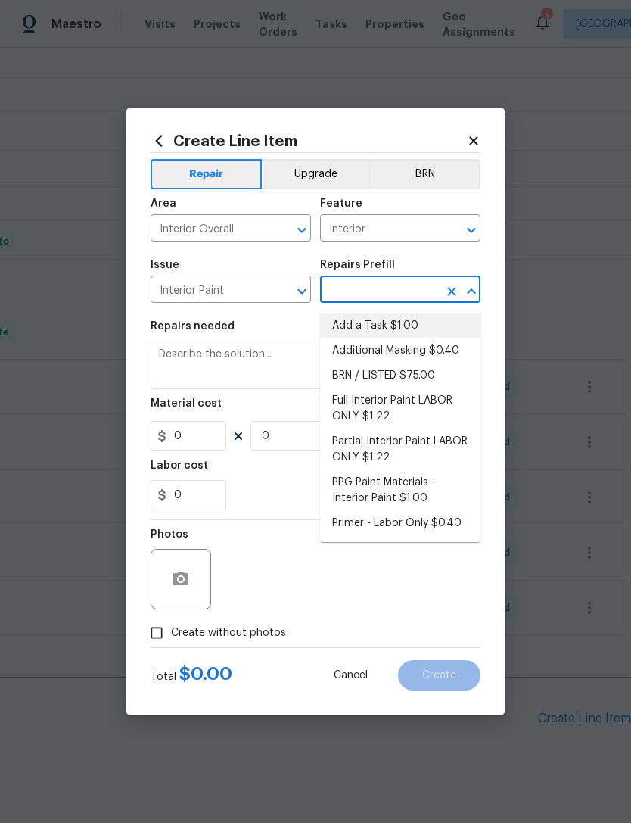
click at [394, 323] on li "Add a Task $1.00" at bounding box center [400, 325] width 161 height 25
type input "Add a Task $1.00"
type input "Overall Paint"
type textarea "HPM to detail"
type input "1"
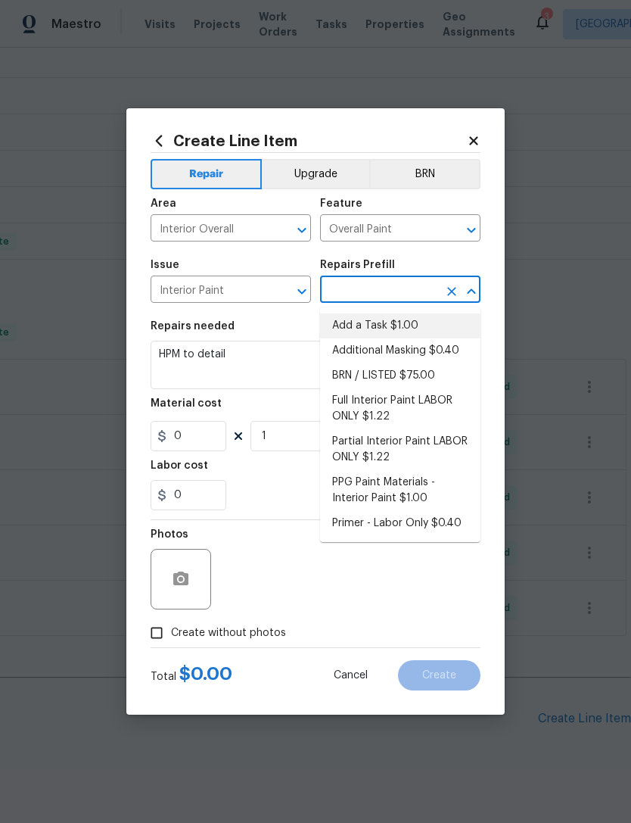
type input "Add a Task $1.00"
type input "1"
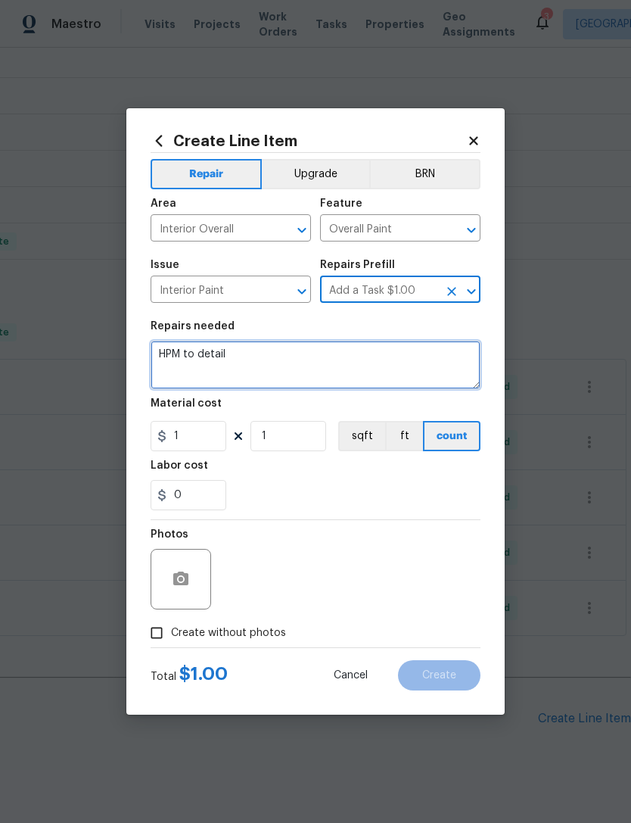
click at [295, 354] on textarea "HPM to detail" at bounding box center [316, 365] width 330 height 48
type textarea "H"
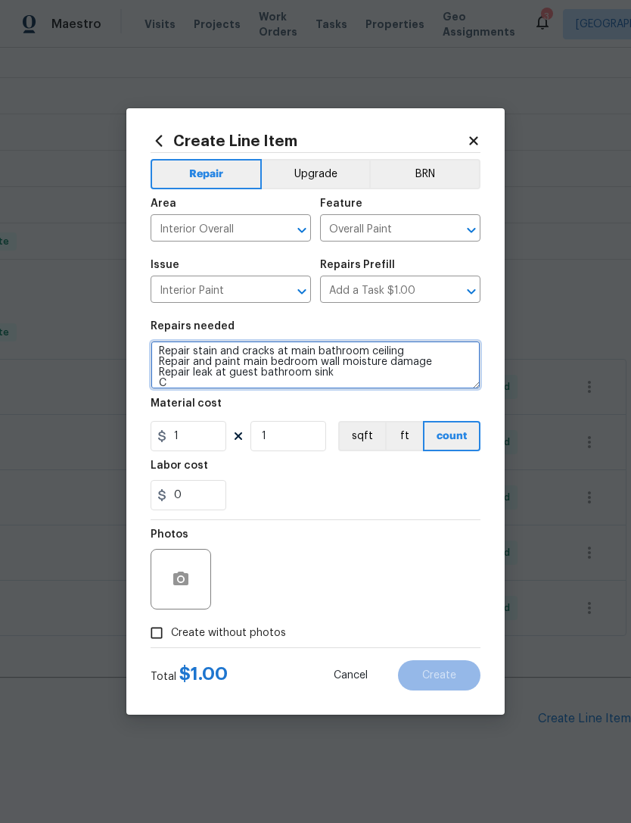
scroll to position [3, 0]
click at [430, 352] on textarea "Repair stain and cracks at main bathroom ceiling Repair and paint main bedroom …" at bounding box center [316, 365] width 330 height 48
click at [433, 347] on textarea "Repair stain and cracks at main bathroom ceiling Repair and paint main bedroom …" at bounding box center [316, 365] width 330 height 48
click at [434, 351] on textarea "Repair stain and cracks at main bathroom ceiling Repair and paint main bedroom …" at bounding box center [316, 365] width 330 height 48
click at [457, 369] on textarea "Repair stain and cracks at main bathroom ceiling 300 Repair and paint main bedr…" at bounding box center [316, 365] width 330 height 48
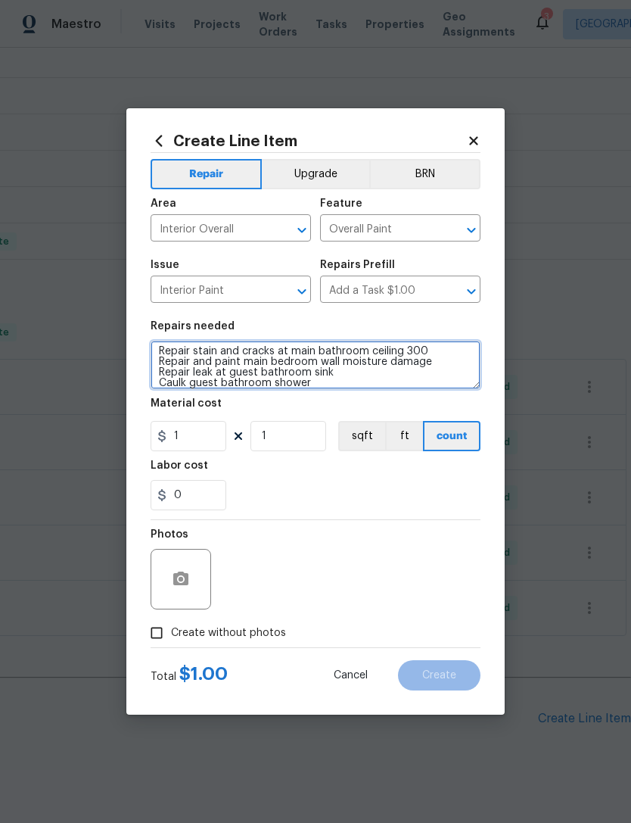
click at [455, 369] on textarea "Repair stain and cracks at main bathroom ceiling 300 Repair and paint main bedr…" at bounding box center [316, 365] width 330 height 48
click at [466, 375] on textarea "Repair stain and cracks at main bathroom ceiling 300 Repair and paint main bedr…" at bounding box center [316, 365] width 330 height 48
click at [444, 372] on textarea "Repair stain and cracks at main bathroom ceiling 300 Repair and paint main bedr…" at bounding box center [316, 365] width 330 height 48
click at [444, 370] on textarea "Repair stain and cracks at main bathroom ceiling 300 Repair and paint main bedr…" at bounding box center [316, 365] width 330 height 48
click at [447, 367] on textarea "Repair stain and cracks at main bathroom ceiling 300 Repair and paint main bedr…" at bounding box center [316, 365] width 330 height 48
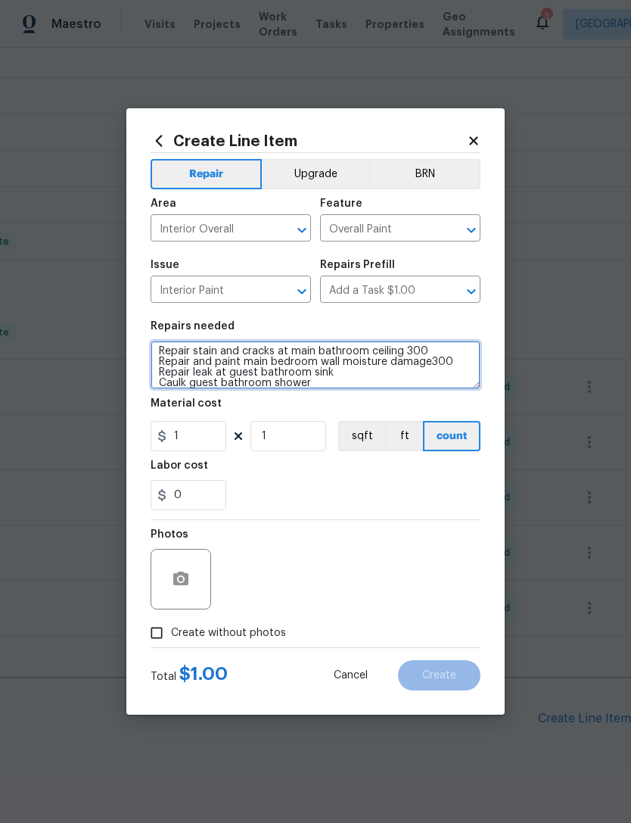
click at [366, 370] on textarea "Repair stain and cracks at main bathroom ceiling 300 Repair and paint main bedr…" at bounding box center [316, 365] width 330 height 48
click at [349, 380] on textarea "Repair stain and cracks at main bathroom ceiling 300 Repair and paint main bedr…" at bounding box center [316, 365] width 330 height 48
type textarea "Repair stain and cracks at main bathroom ceiling 300 Repair and paint main bedr…"
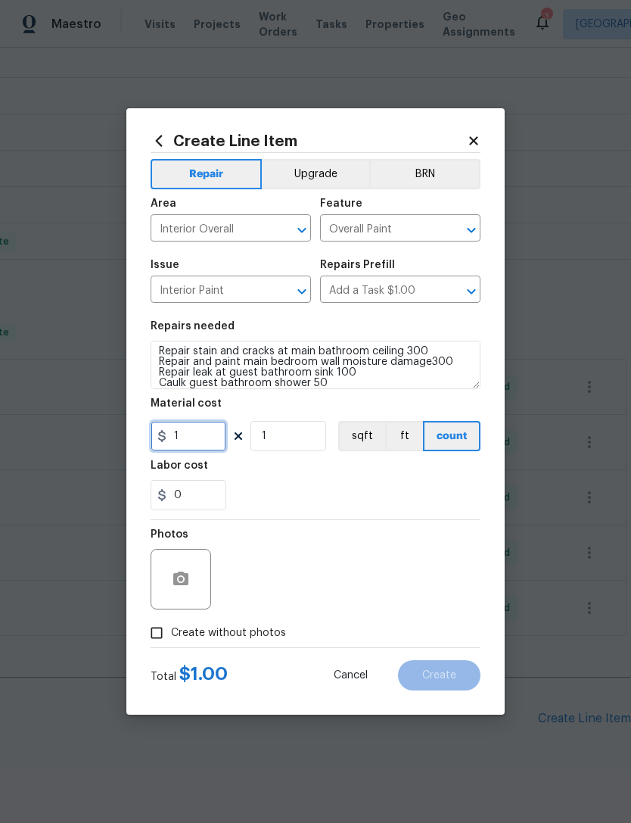
click at [212, 434] on input "1" at bounding box center [189, 436] width 76 height 30
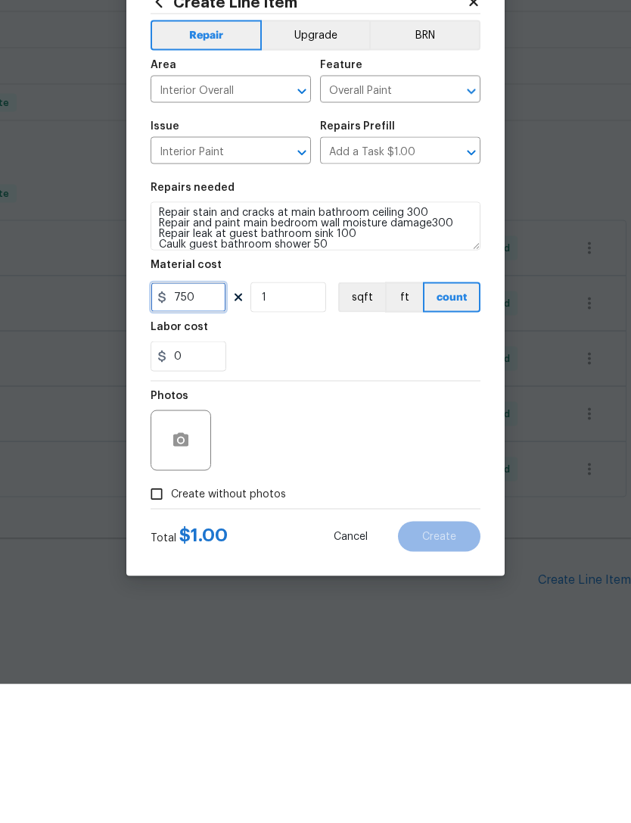
type input "750"
click at [189, 572] on icon "button" at bounding box center [180, 579] width 15 height 14
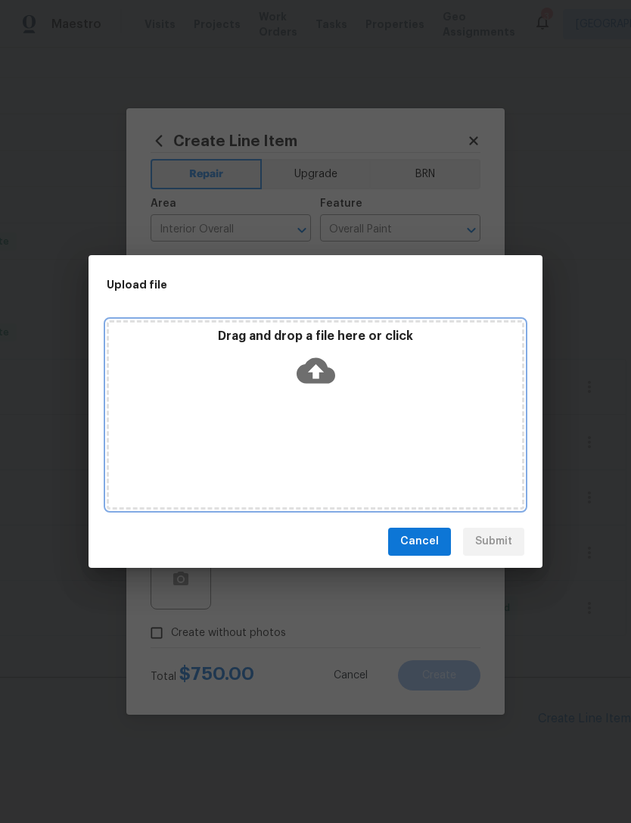
click at [321, 356] on icon at bounding box center [316, 370] width 39 height 39
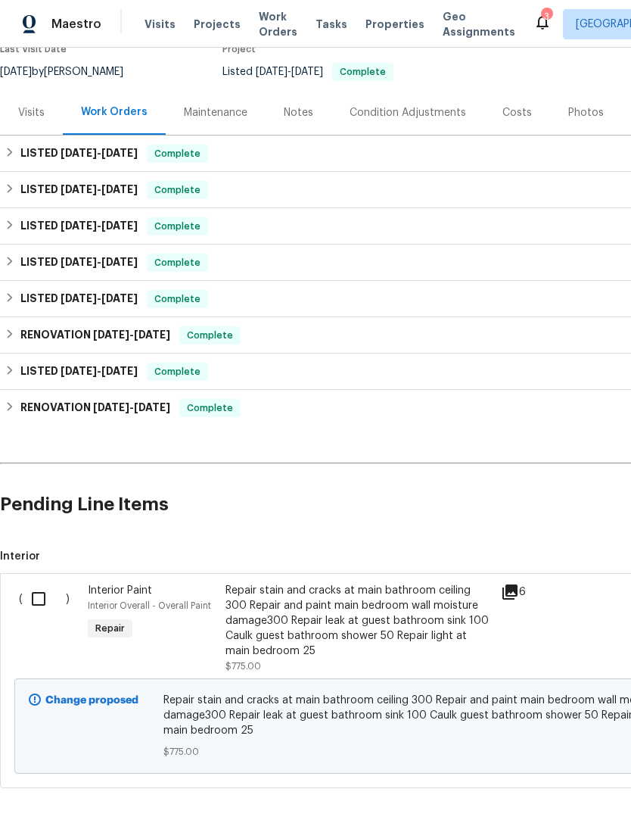
scroll to position [139, 0]
click at [33, 609] on input "checkbox" at bounding box center [44, 599] width 43 height 32
checkbox input "true"
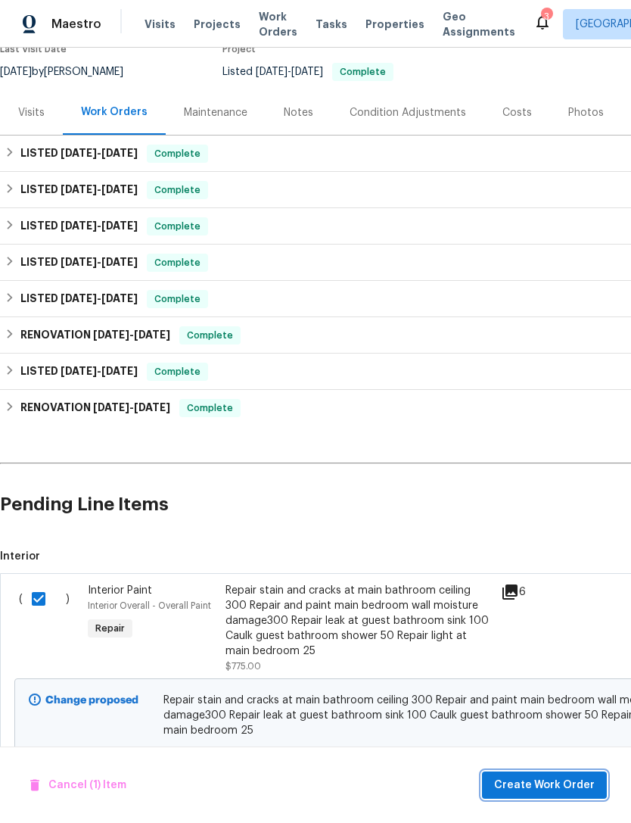
click at [546, 783] on span "Create Work Order" at bounding box center [544, 785] width 101 height 19
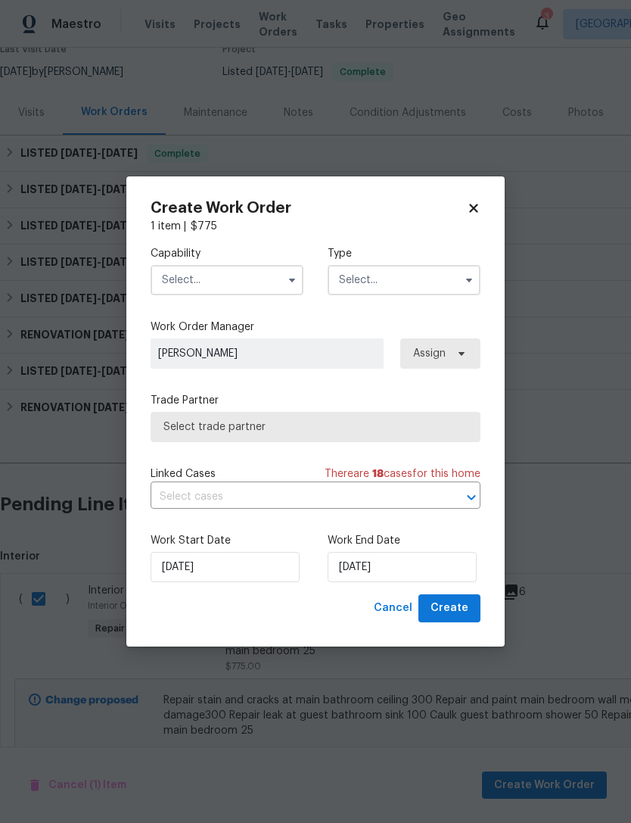
click at [245, 276] on input "text" at bounding box center [227, 280] width 153 height 30
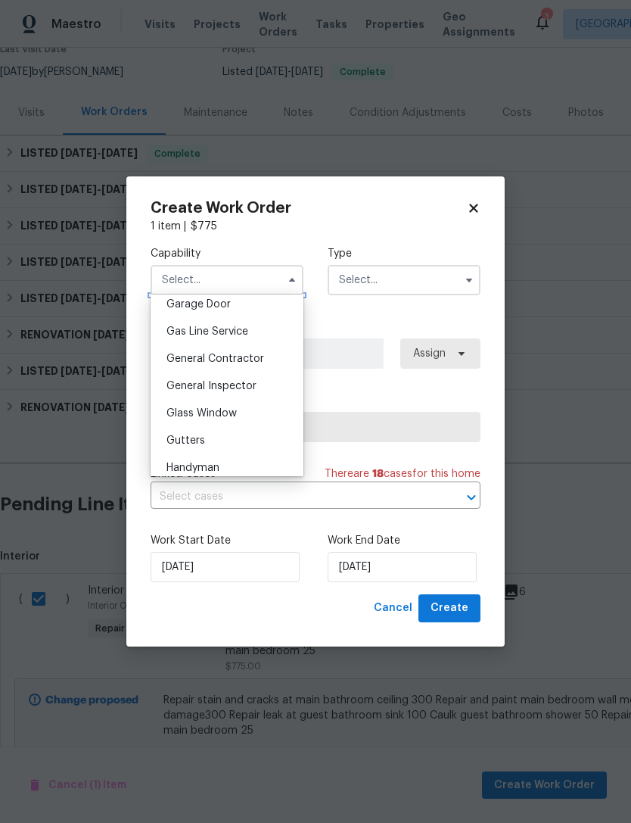
scroll to position [678, 0]
click at [266, 357] on div "General Contractor" at bounding box center [226, 357] width 145 height 27
type input "General Contractor"
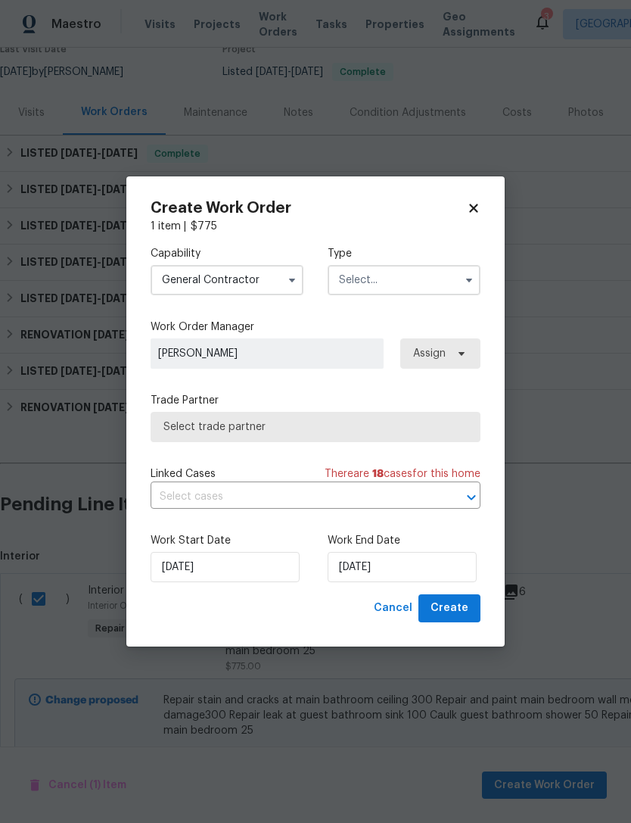
click at [392, 279] on input "text" at bounding box center [404, 280] width 153 height 30
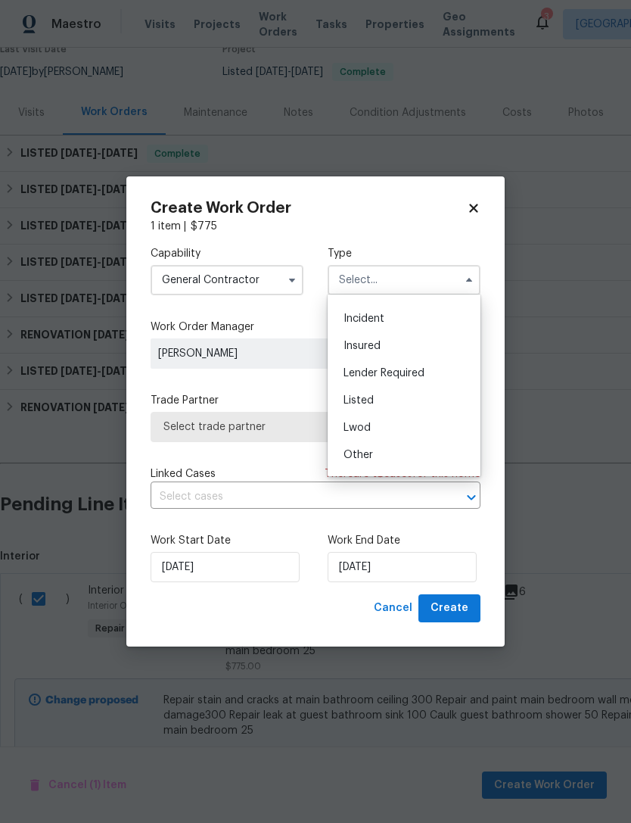
scroll to position [51, 0]
click at [388, 393] on div "Listed" at bounding box center [404, 396] width 145 height 27
type input "Listed"
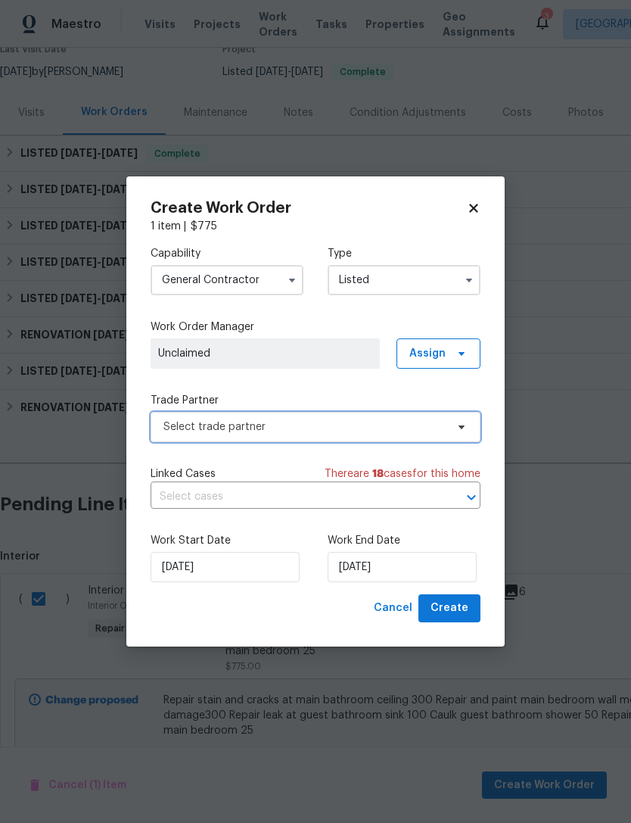
click at [313, 435] on span "Select trade partner" at bounding box center [316, 427] width 330 height 30
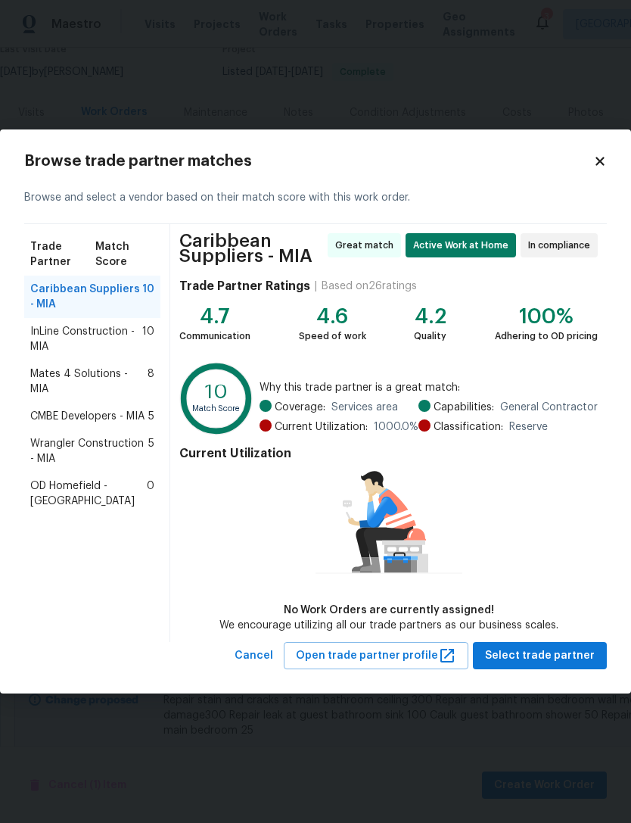
click at [123, 370] on span "Mates 4 Solutions - MIA" at bounding box center [88, 381] width 117 height 30
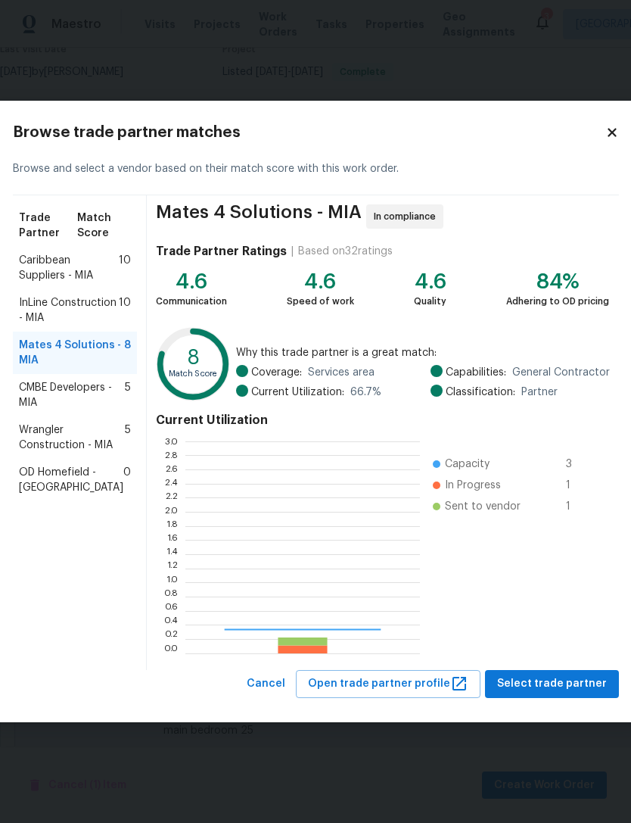
scroll to position [212, 235]
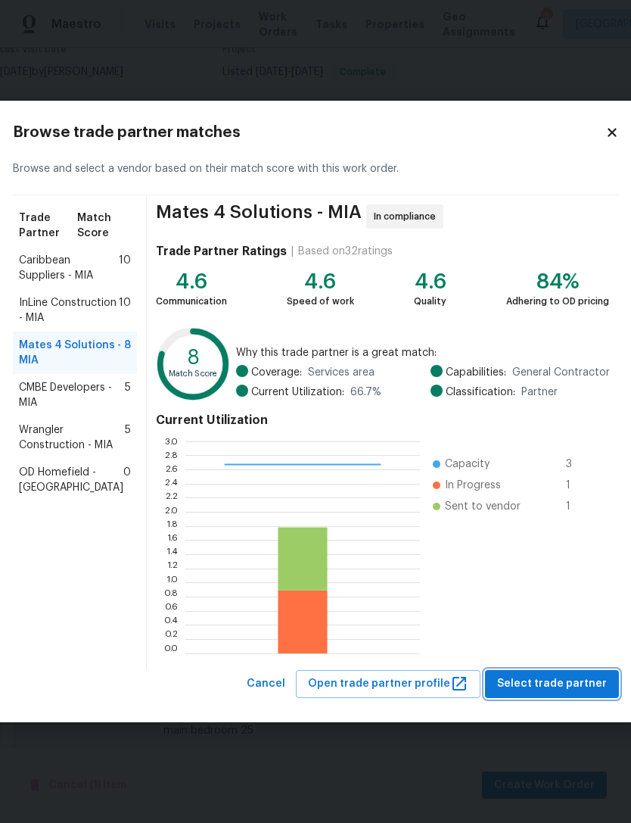
click at [559, 679] on span "Select trade partner" at bounding box center [552, 684] width 110 height 19
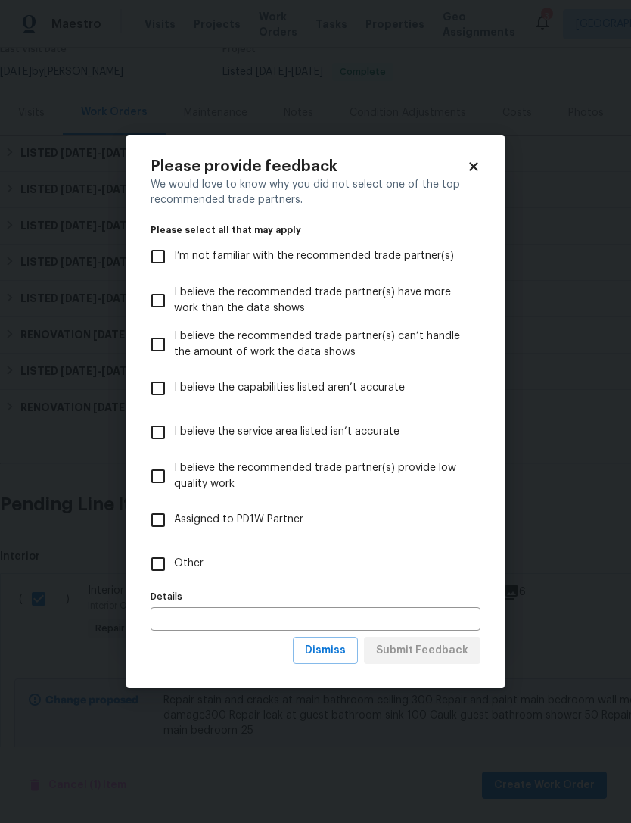
click at [153, 431] on input "I believe the service area listed isn’t accurate" at bounding box center [158, 432] width 32 height 32
checkbox input "true"
click at [453, 648] on span "Submit Feedback" at bounding box center [422, 650] width 92 height 19
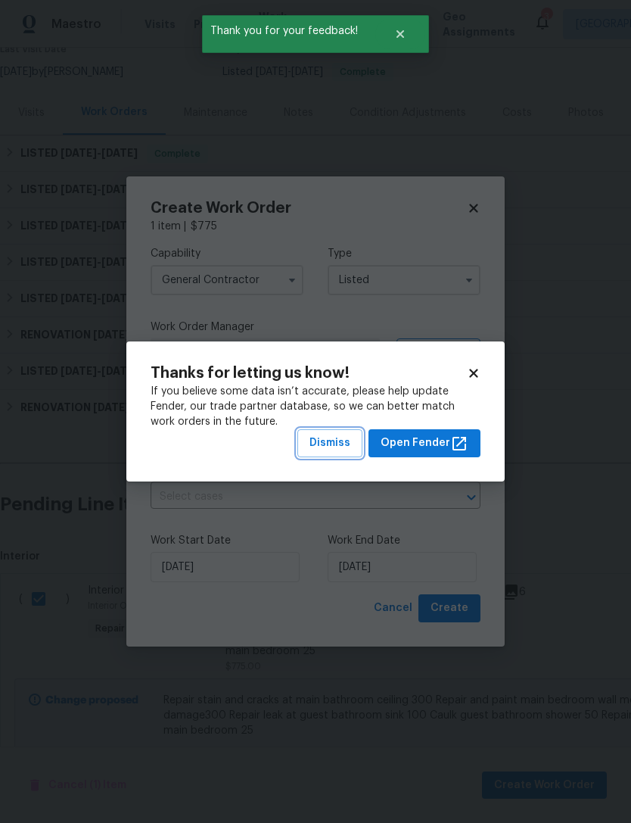
click at [346, 439] on span "Dismiss" at bounding box center [330, 443] width 41 height 19
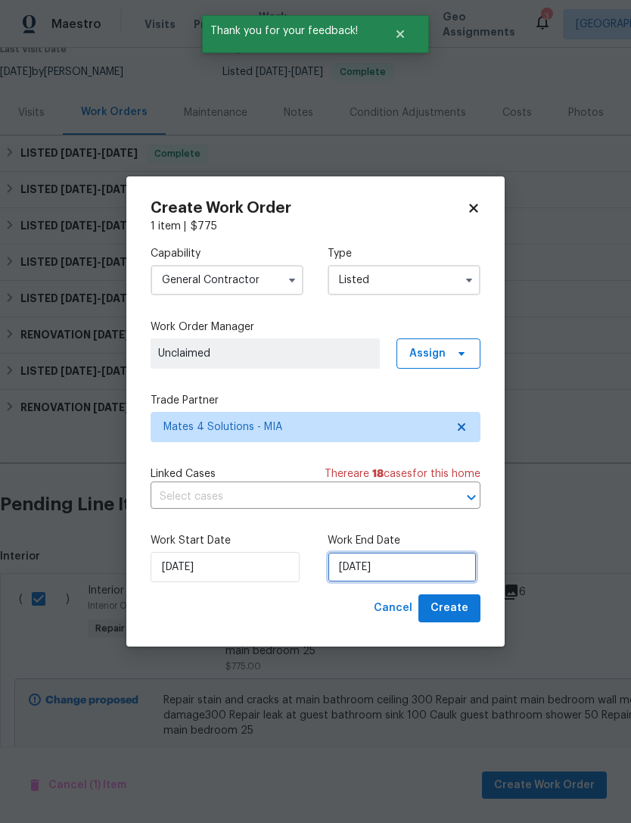
click at [434, 563] on input "[DATE]" at bounding box center [402, 567] width 149 height 30
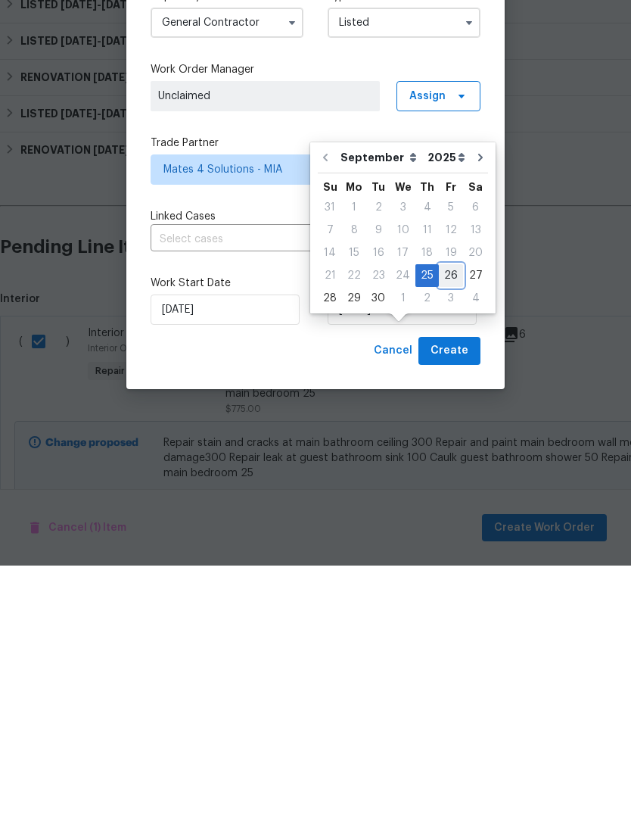
click at [439, 522] on div "26" at bounding box center [451, 532] width 24 height 21
type input "[DATE]"
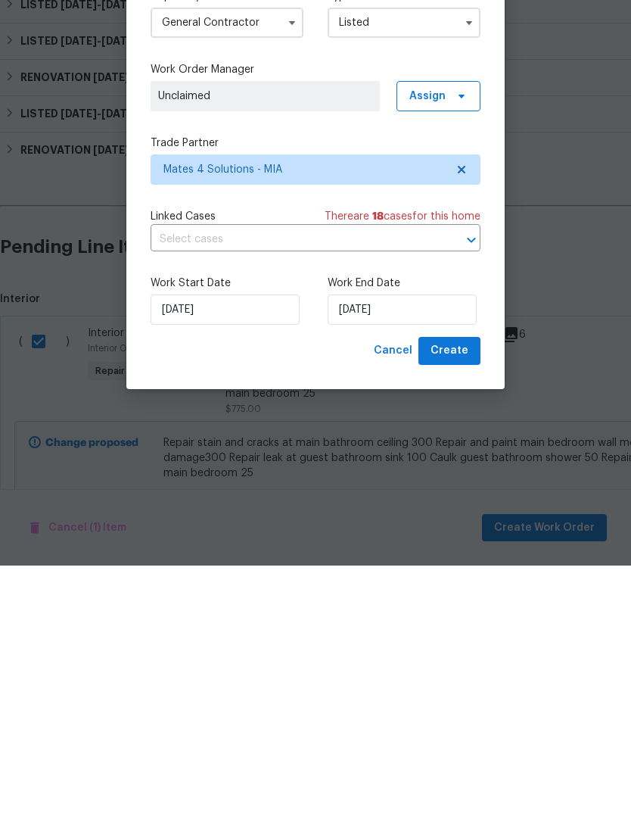
scroll to position [48, 0]
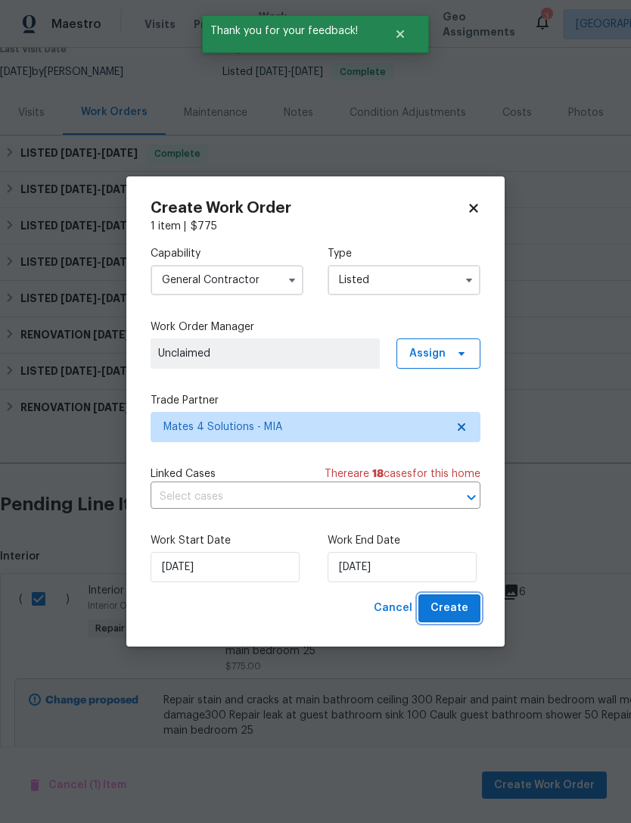
click at [464, 603] on span "Create" at bounding box center [450, 608] width 38 height 19
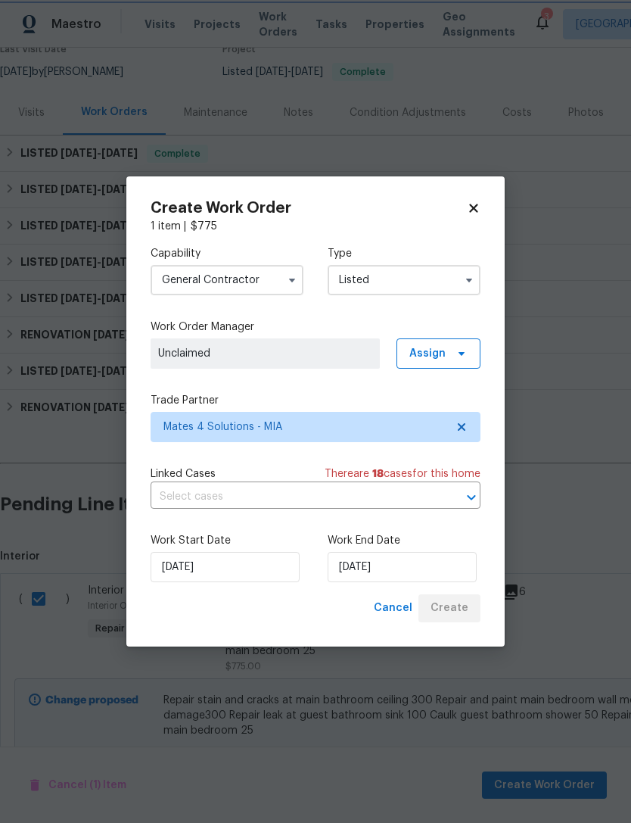
checkbox input "false"
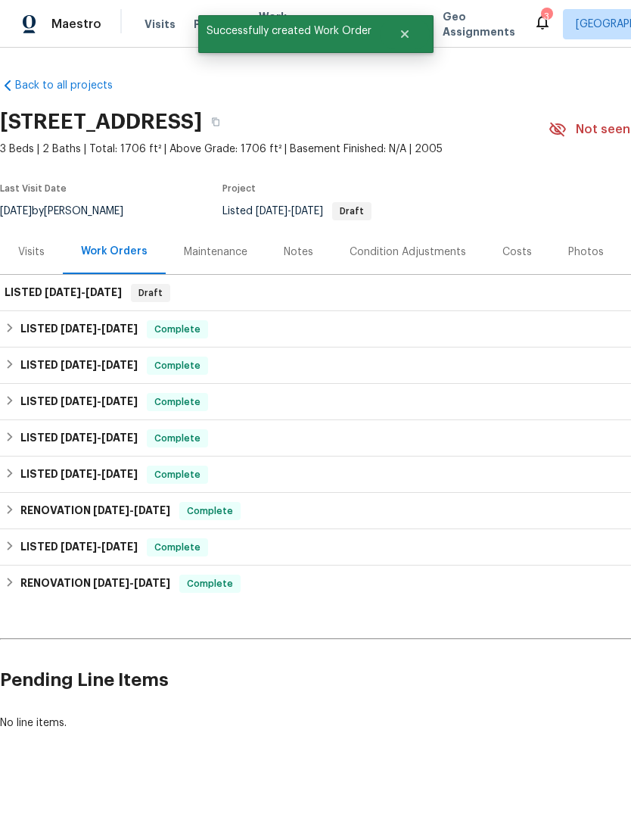
scroll to position [0, 0]
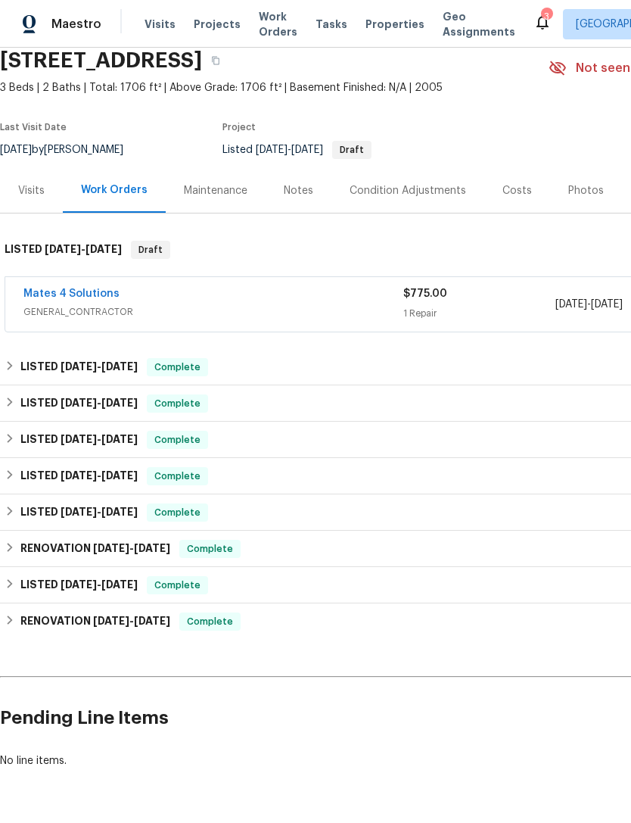
scroll to position [61, 0]
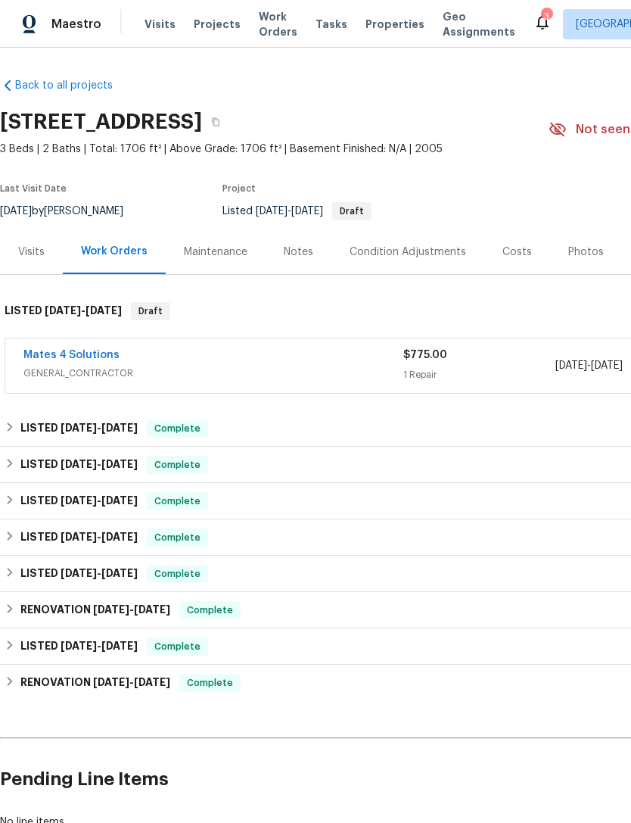
click at [210, 28] on span "Projects" at bounding box center [217, 24] width 47 height 15
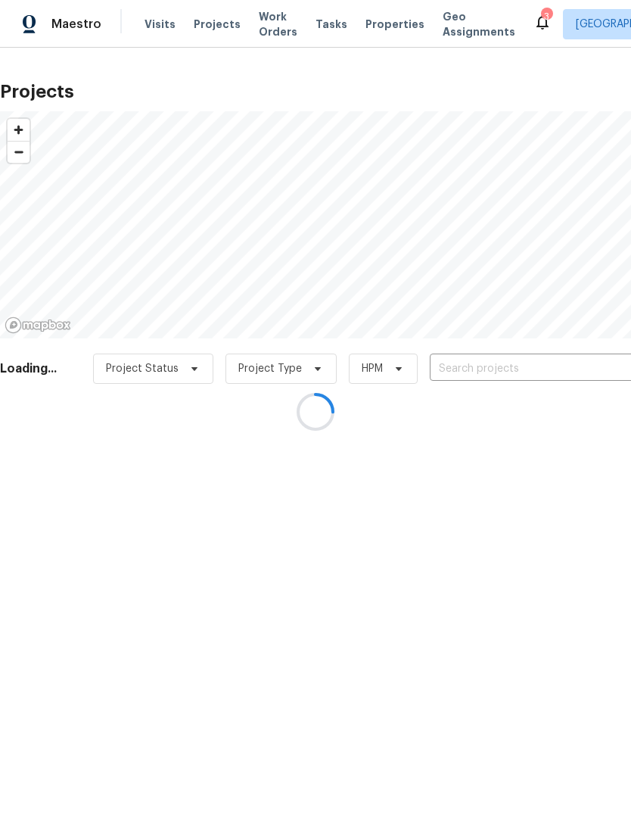
click at [486, 366] on div at bounding box center [315, 411] width 631 height 823
click at [516, 356] on div at bounding box center [315, 411] width 631 height 823
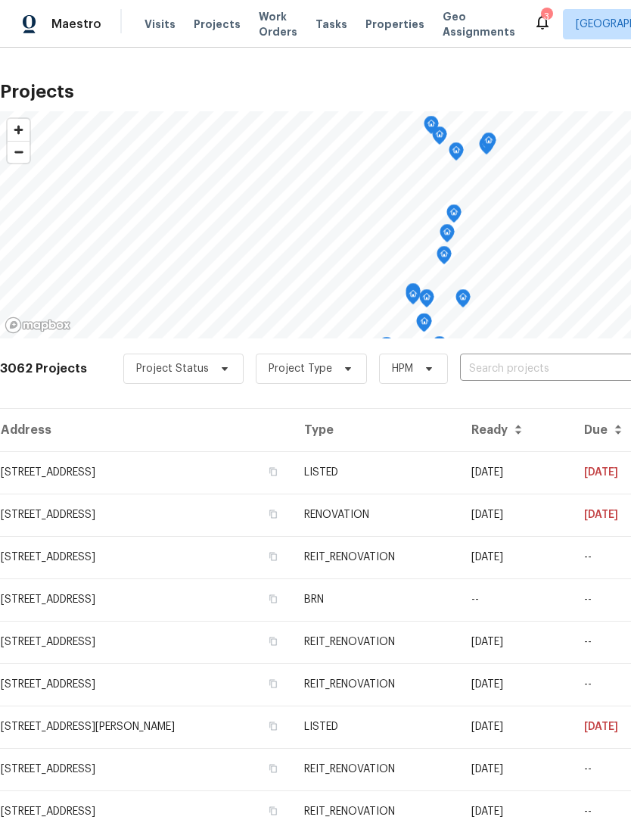
click at [503, 364] on input "text" at bounding box center [546, 368] width 173 height 23
type input "1338"
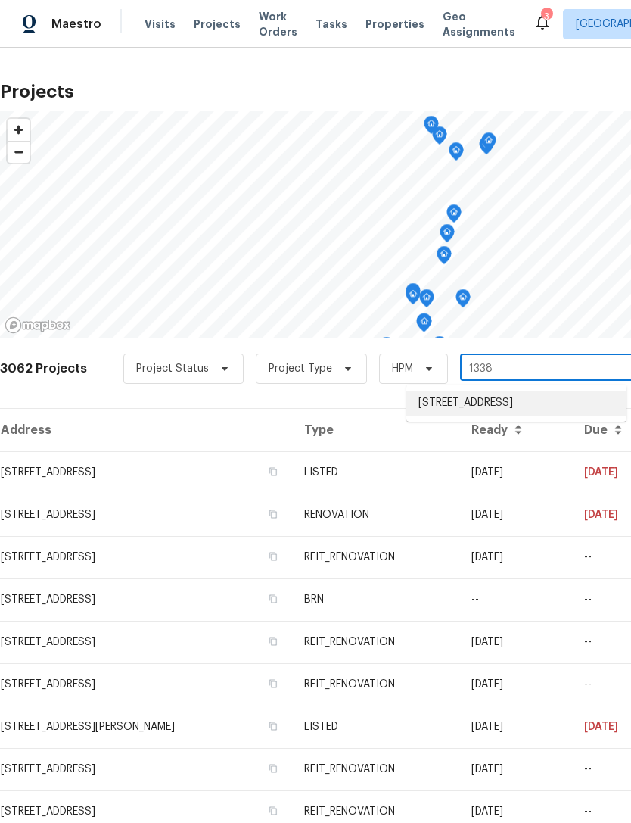
click at [580, 411] on li "1338 Crest Dr, Lake Worth Beach, FL 33461" at bounding box center [517, 403] width 220 height 25
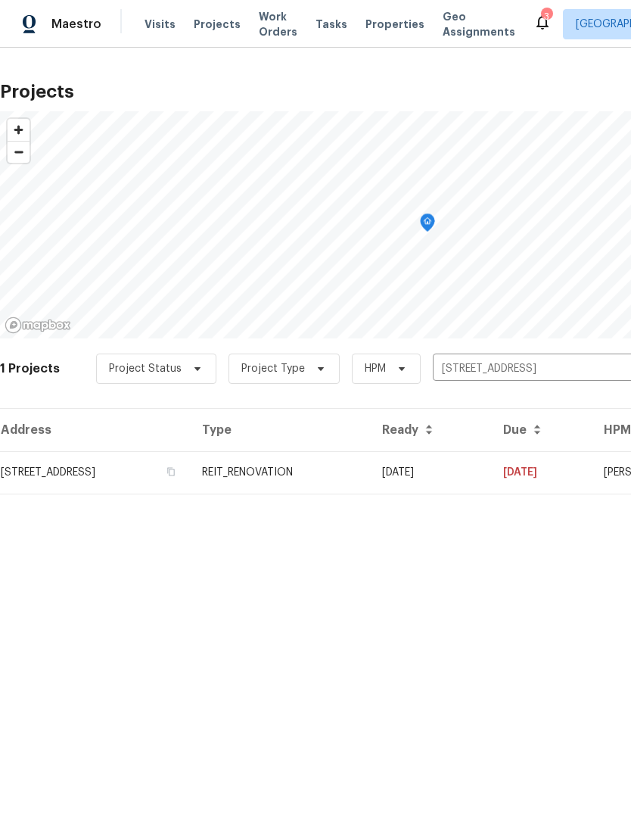
click at [57, 482] on td "[STREET_ADDRESS]" at bounding box center [95, 472] width 190 height 42
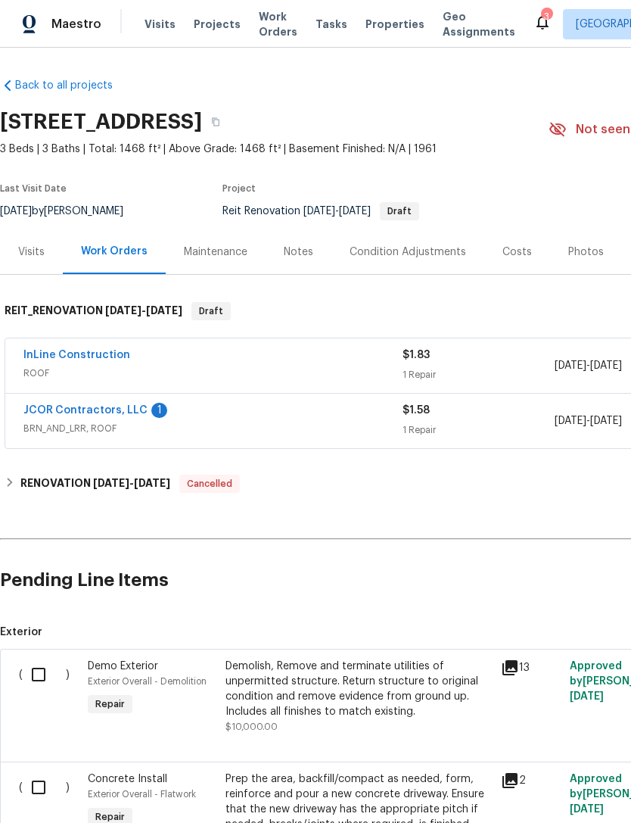
click at [55, 423] on span "BRN_AND_LRR, ROOF" at bounding box center [212, 428] width 379 height 15
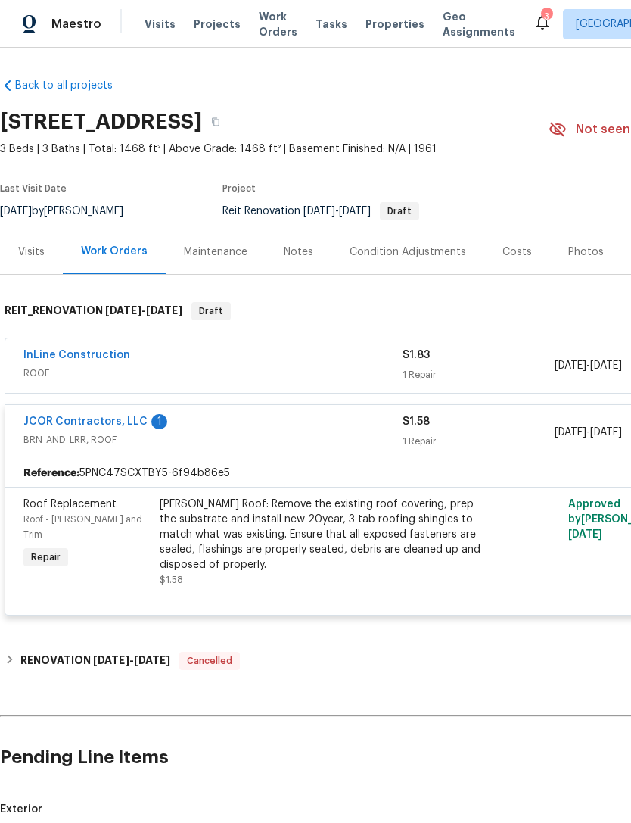
click at [70, 441] on span "BRN_AND_LRR, ROOF" at bounding box center [212, 439] width 379 height 15
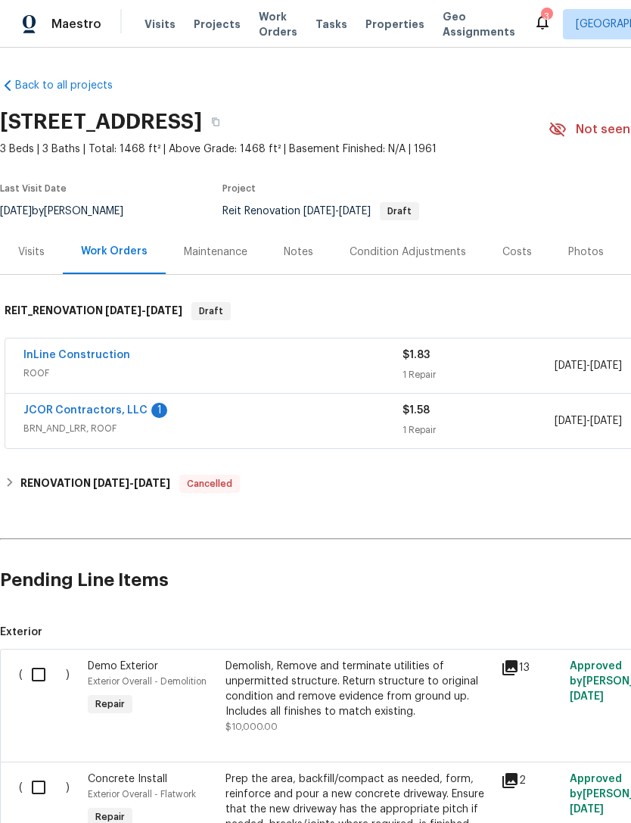
click at [51, 413] on link "JCOR Contractors, LLC" at bounding box center [85, 410] width 124 height 11
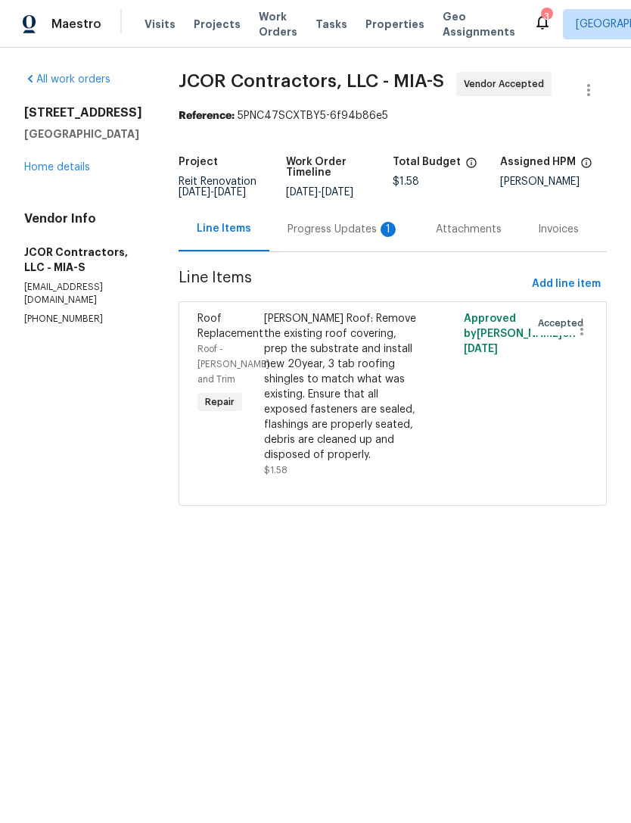
click at [332, 234] on div "Progress Updates 1" at bounding box center [344, 229] width 112 height 15
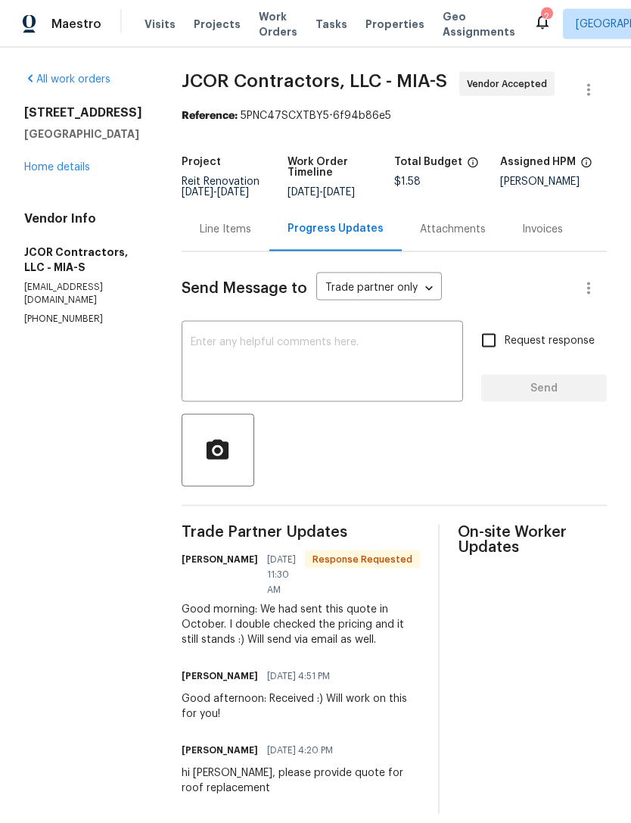
scroll to position [34, 0]
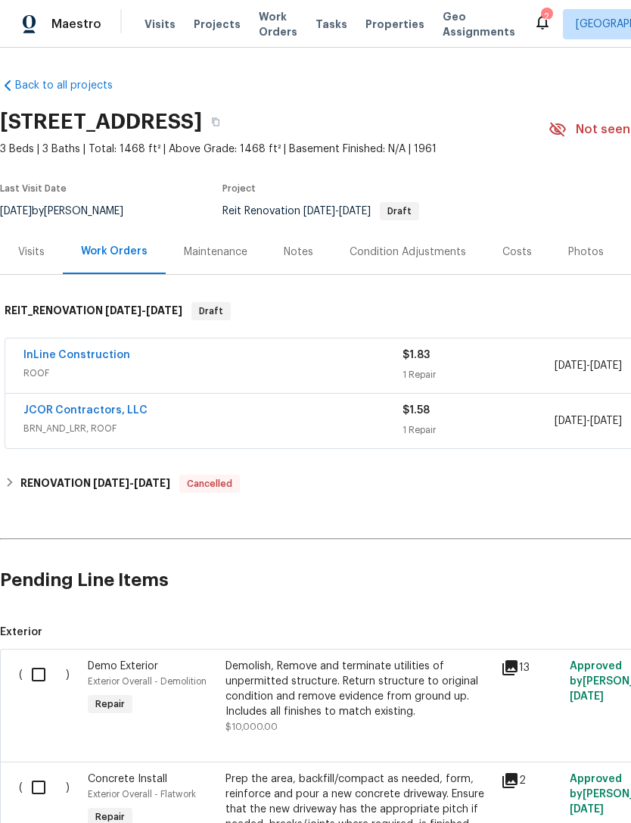
click at [116, 357] on link "InLine Construction" at bounding box center [76, 355] width 107 height 11
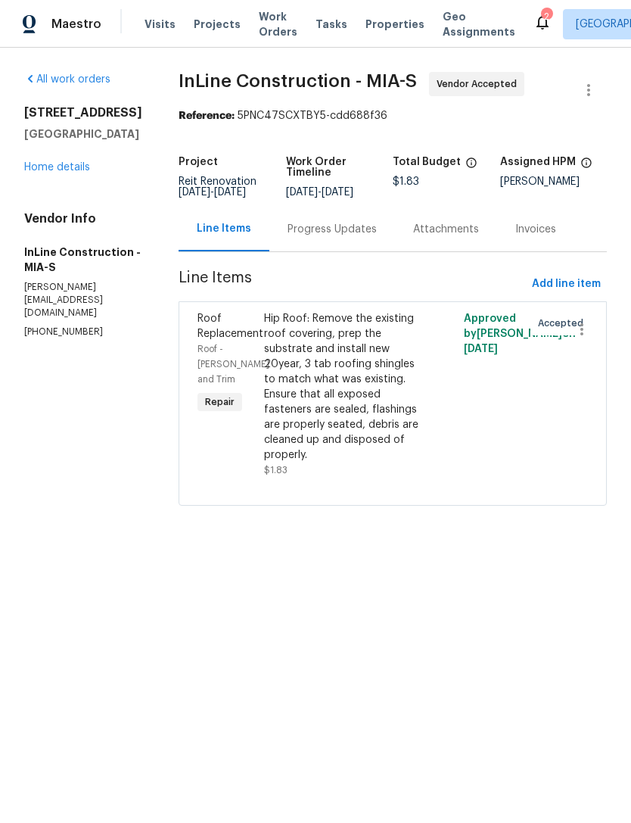
click at [349, 229] on div "Progress Updates" at bounding box center [332, 229] width 89 height 15
